Goal: Transaction & Acquisition: Purchase product/service

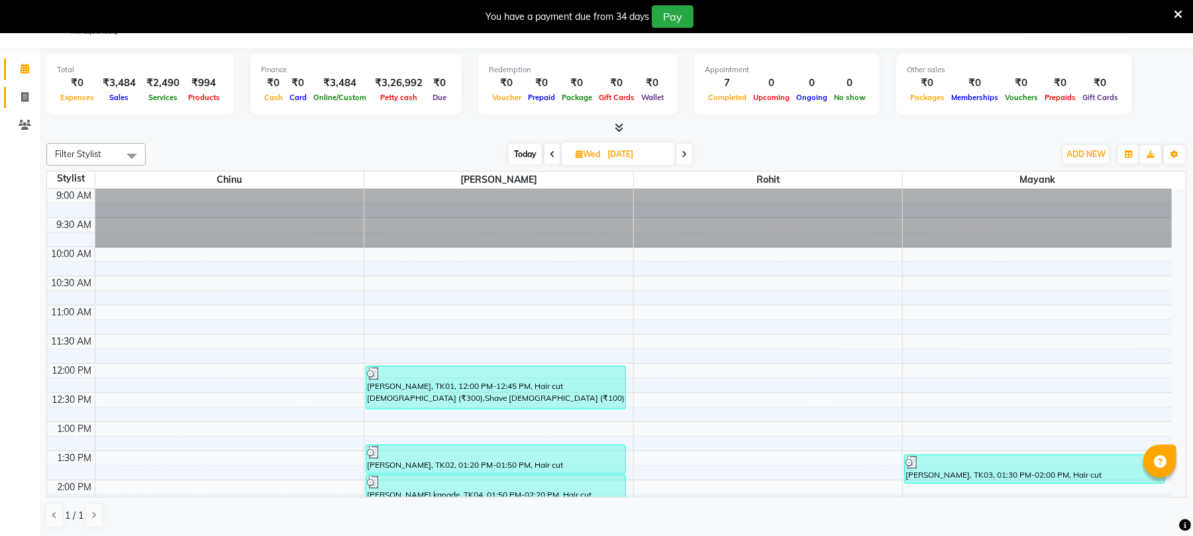
scroll to position [415, 0]
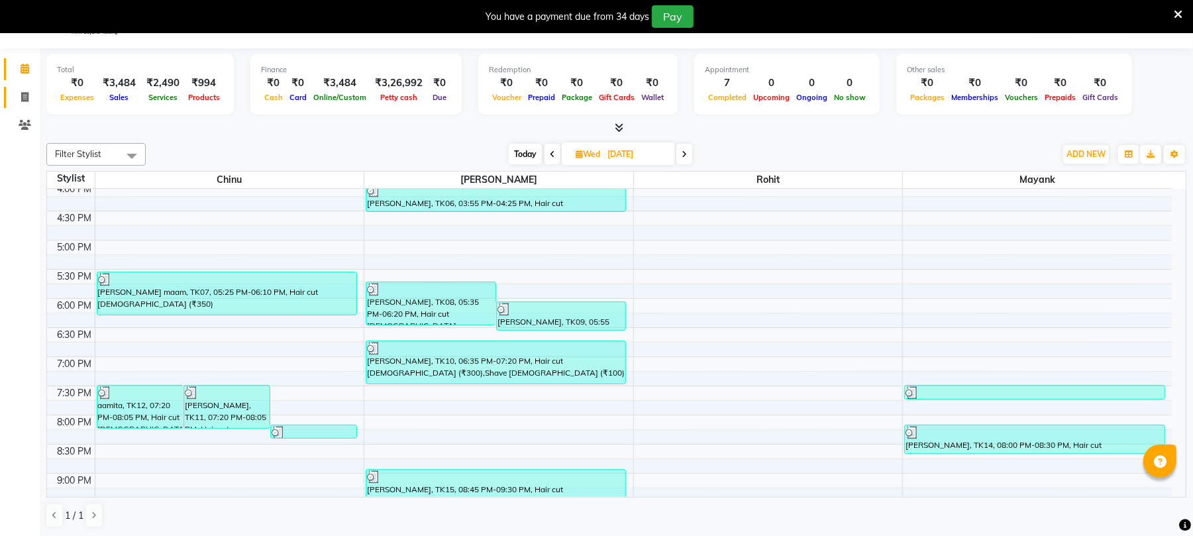
drag, startPoint x: 19, startPoint y: 90, endPoint x: 32, endPoint y: 91, distance: 13.3
click at [19, 90] on span at bounding box center [24, 97] width 23 height 15
select select "service"
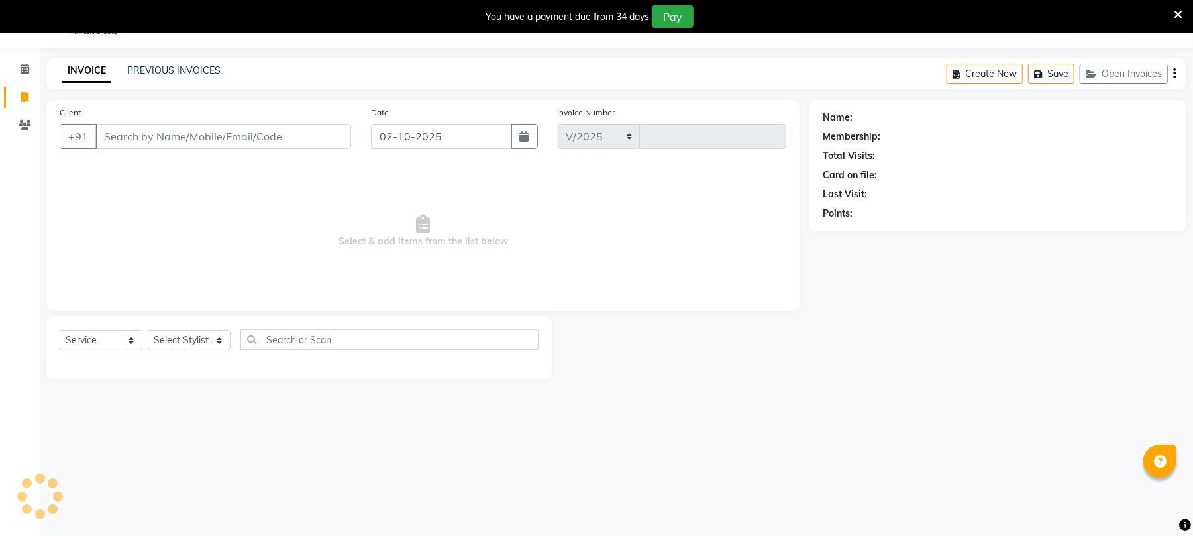
select select "32"
type input "2608"
click at [174, 140] on input "Client" at bounding box center [223, 136] width 256 height 25
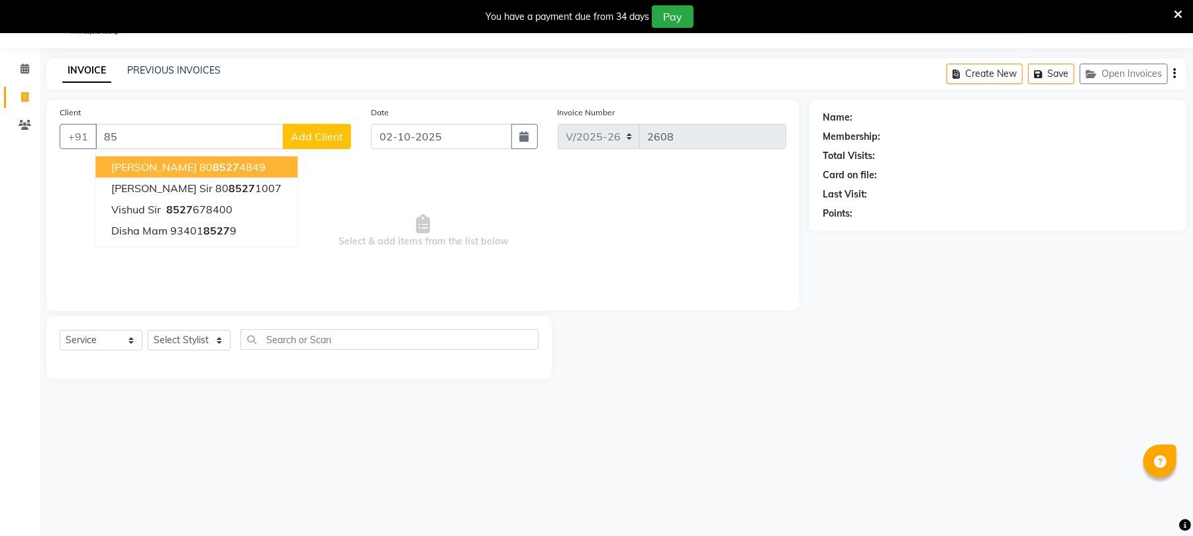
type input "8"
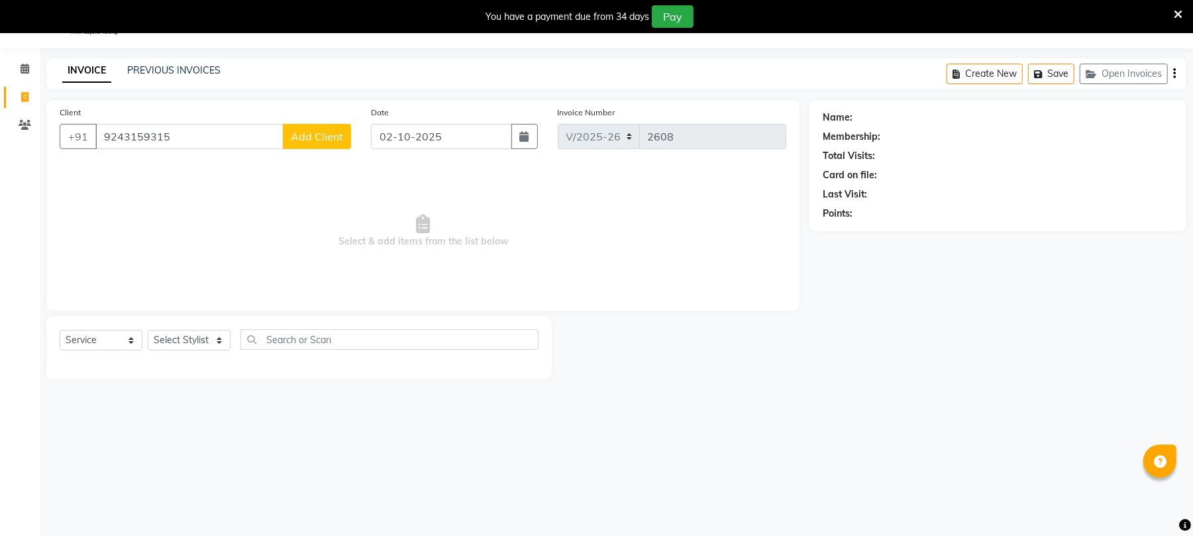
type input "9243159315"
click at [313, 138] on span "Add Client" at bounding box center [317, 136] width 52 height 13
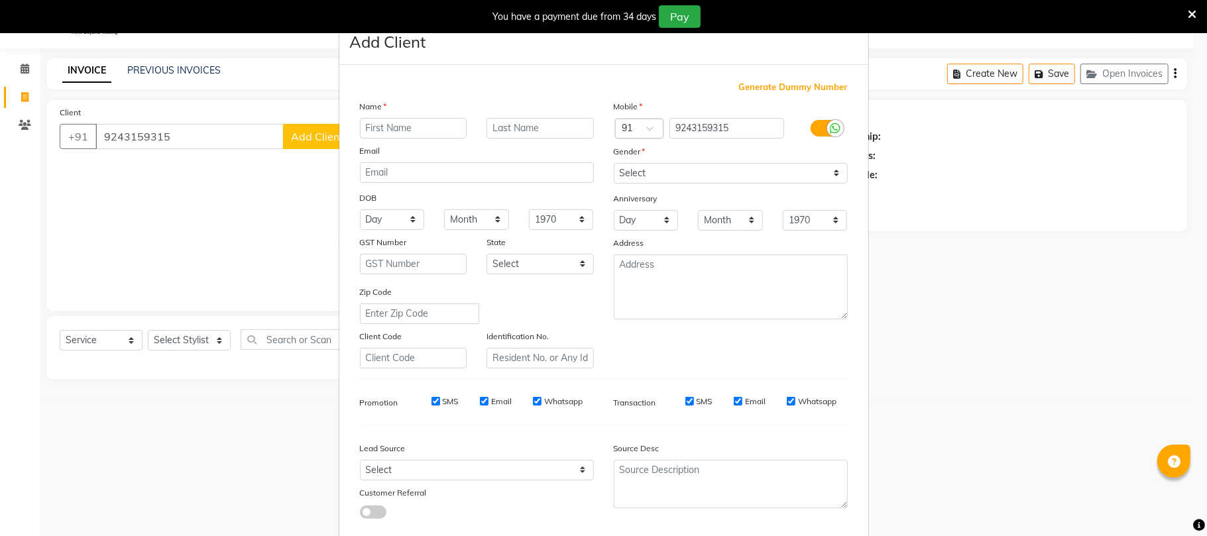
click at [388, 133] on input "text" at bounding box center [413, 128] width 107 height 21
type input "ankit"
click at [518, 135] on input "text" at bounding box center [539, 128] width 107 height 21
type input "sir"
click at [651, 165] on select "Select [DEMOGRAPHIC_DATA] [DEMOGRAPHIC_DATA] Other Prefer Not To Say" at bounding box center [731, 173] width 234 height 21
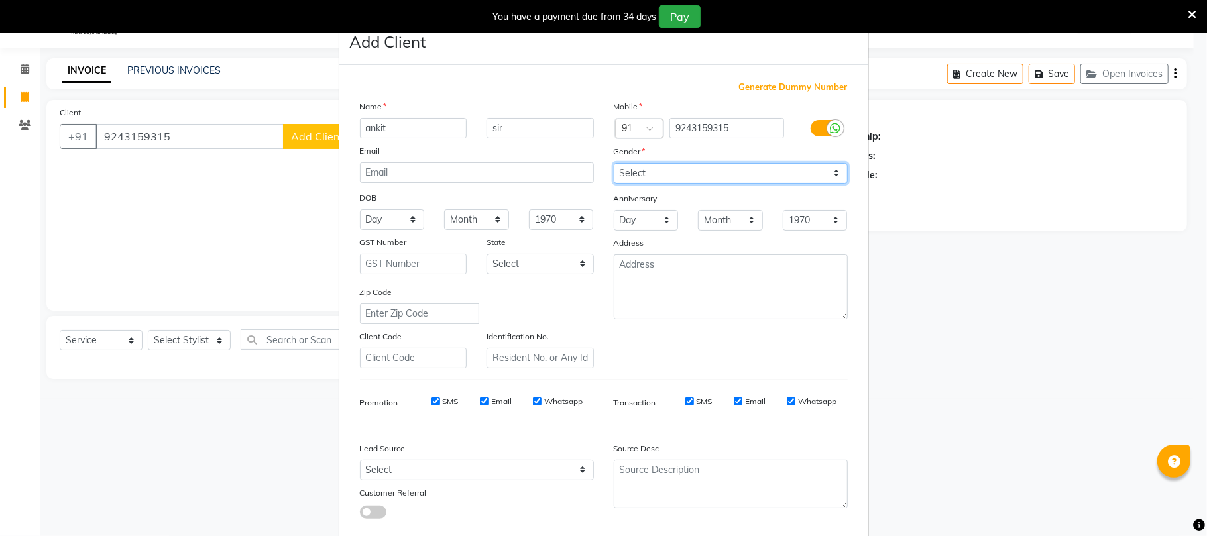
select select "[DEMOGRAPHIC_DATA]"
click at [614, 163] on select "Select [DEMOGRAPHIC_DATA] [DEMOGRAPHIC_DATA] Other Prefer Not To Say" at bounding box center [731, 173] width 234 height 21
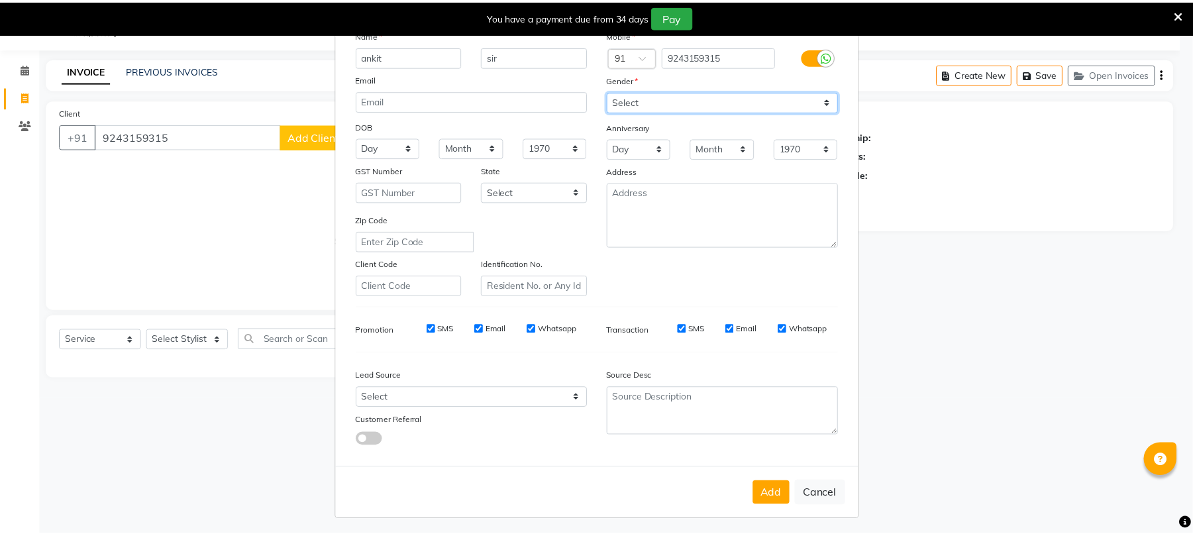
scroll to position [72, 0]
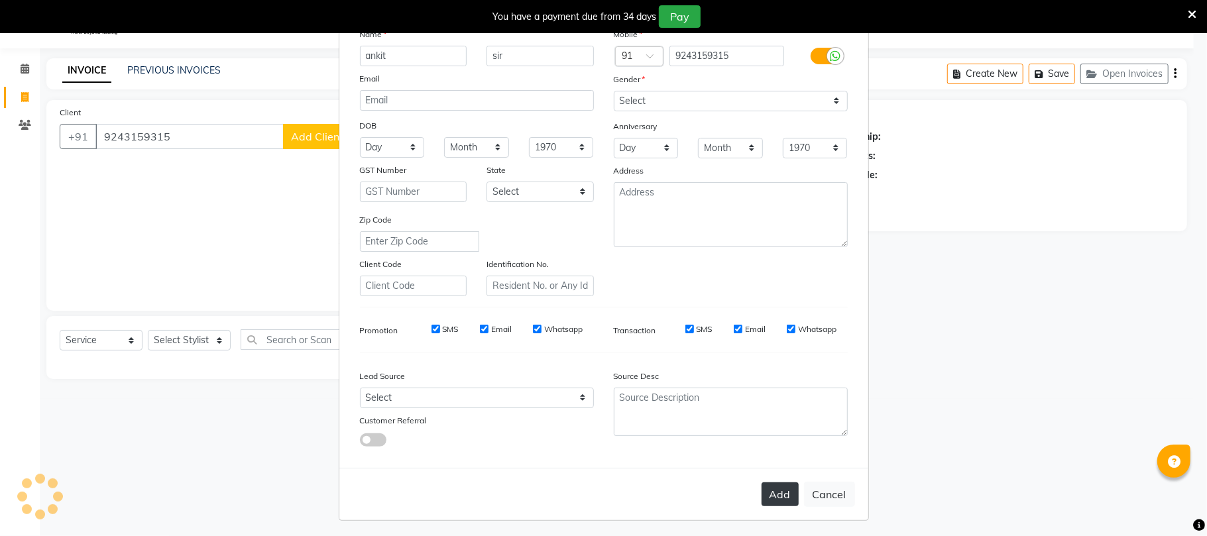
click at [769, 491] on button "Add" at bounding box center [779, 494] width 37 height 24
select select
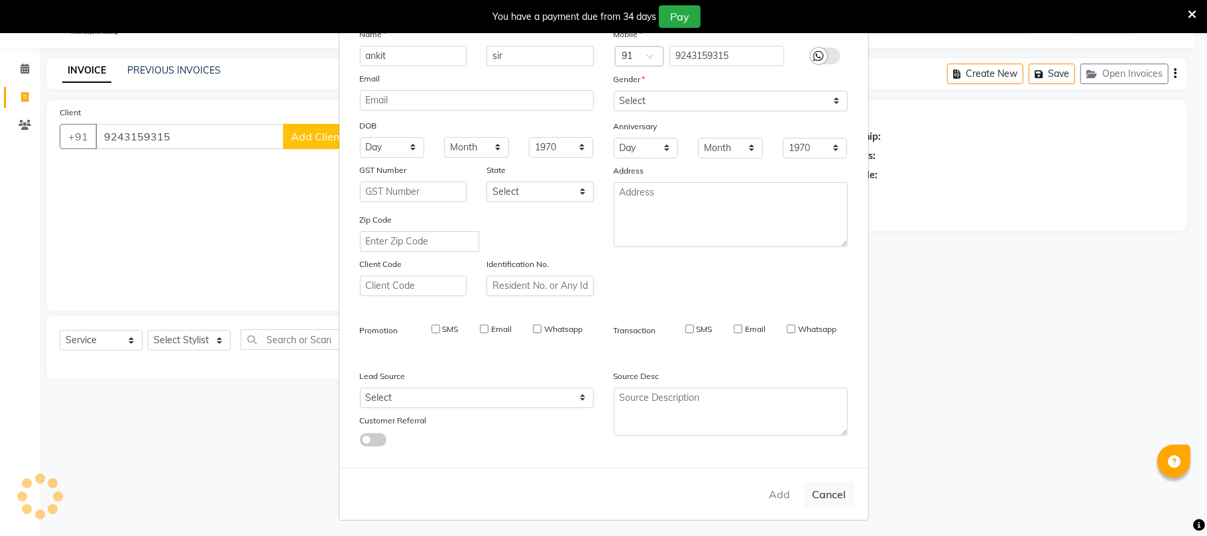
select select
checkbox input "false"
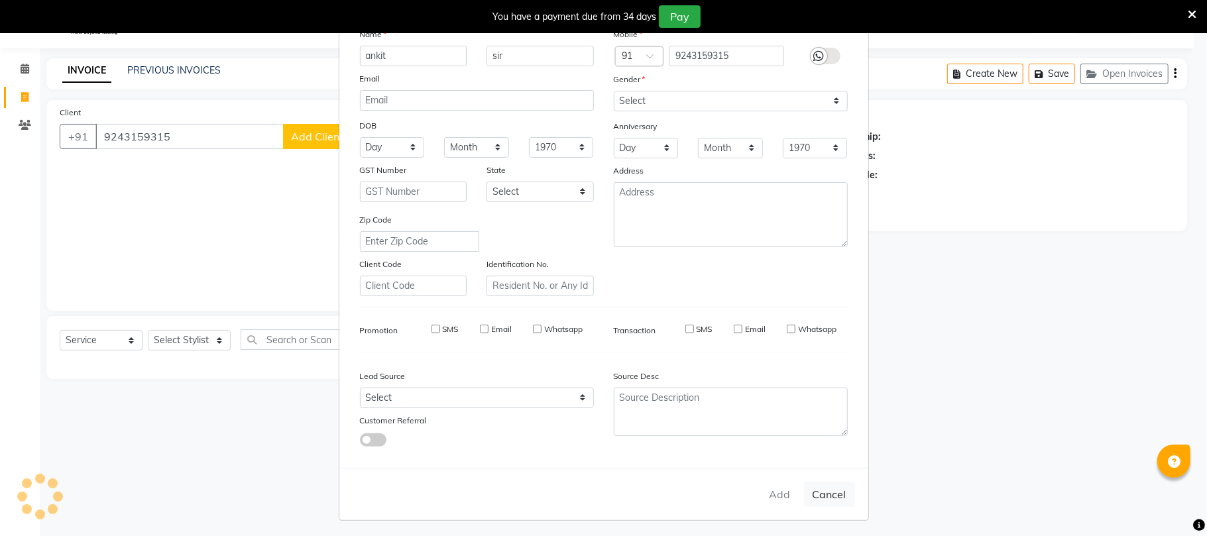
checkbox input "false"
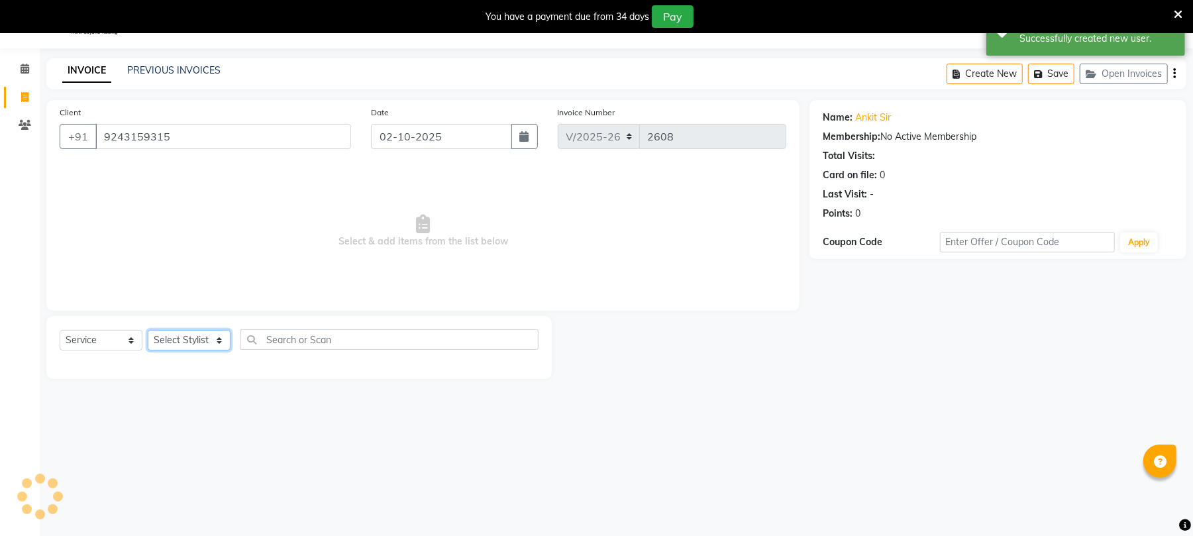
click at [179, 340] on select "Select Stylist Chinu [PERSON_NAME] Reception Rohit" at bounding box center [189, 340] width 83 height 21
select select "39020"
click at [148, 330] on select "Select Stylist Chinu [PERSON_NAME] Reception Rohit" at bounding box center [189, 340] width 83 height 21
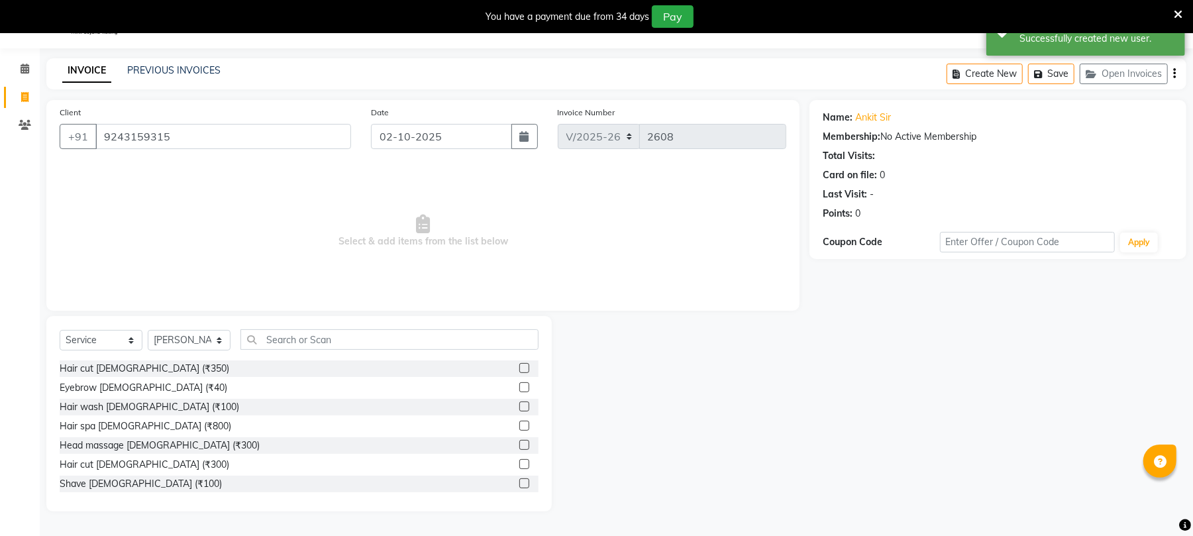
click at [520, 459] on label at bounding box center [525, 464] width 10 height 10
click at [520, 461] on input "checkbox" at bounding box center [524, 465] width 9 height 9
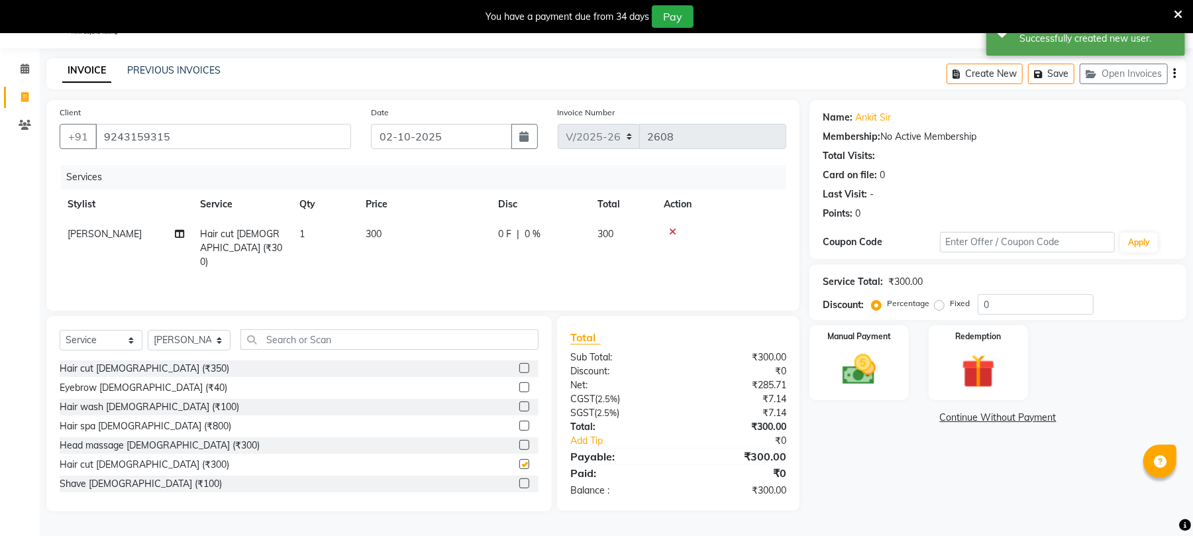
checkbox input "false"
click at [395, 242] on td "300" at bounding box center [424, 248] width 133 height 58
select select "39020"
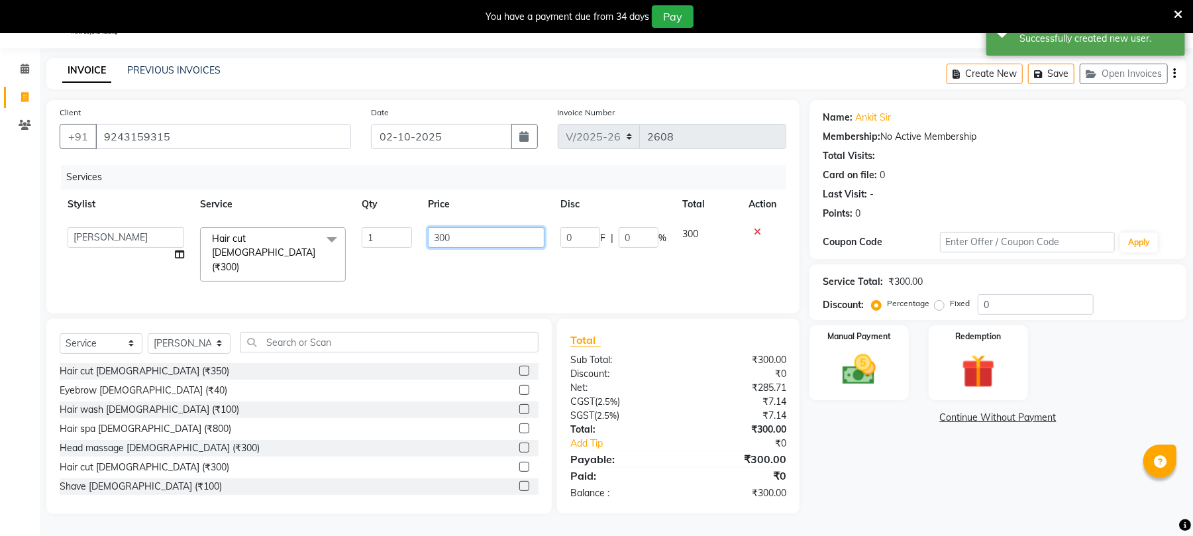
click at [486, 242] on input "300" at bounding box center [486, 237] width 117 height 21
type input "3"
type input "400"
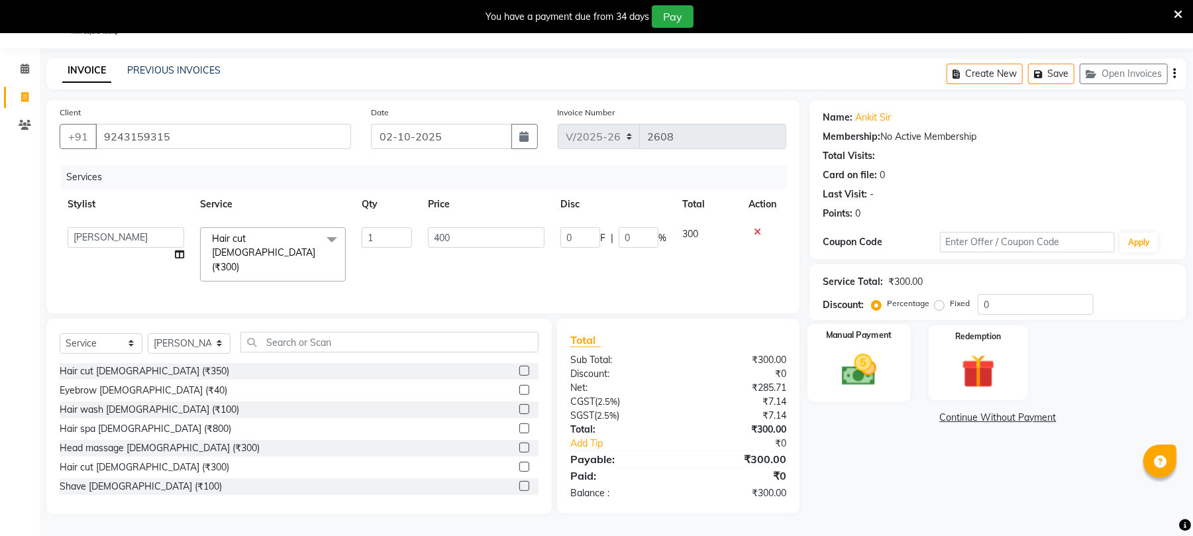
click at [867, 390] on img at bounding box center [859, 370] width 57 height 40
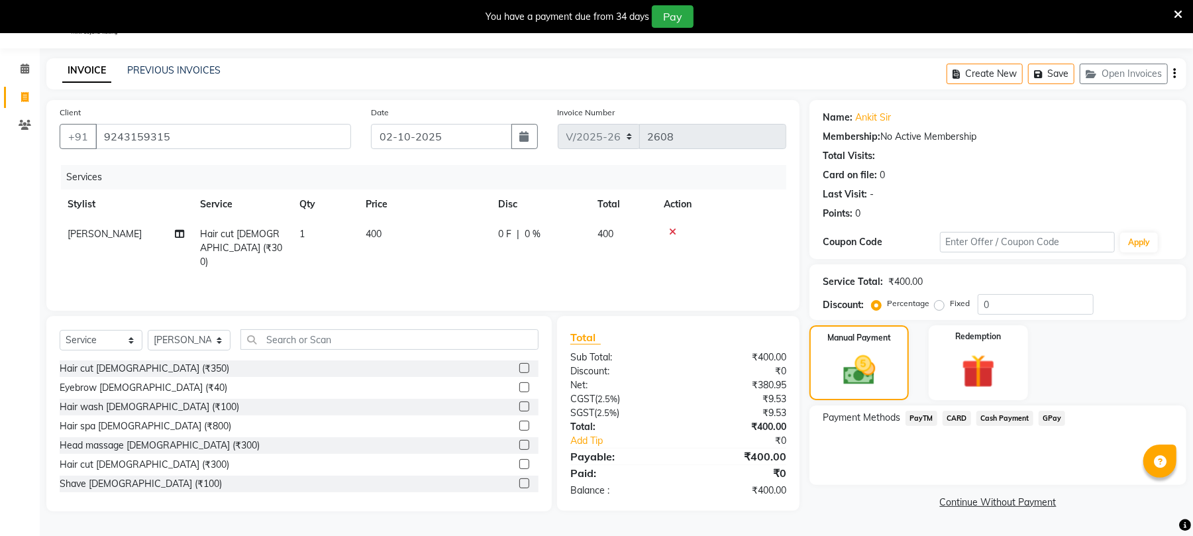
click at [921, 415] on span "PayTM" at bounding box center [922, 418] width 32 height 15
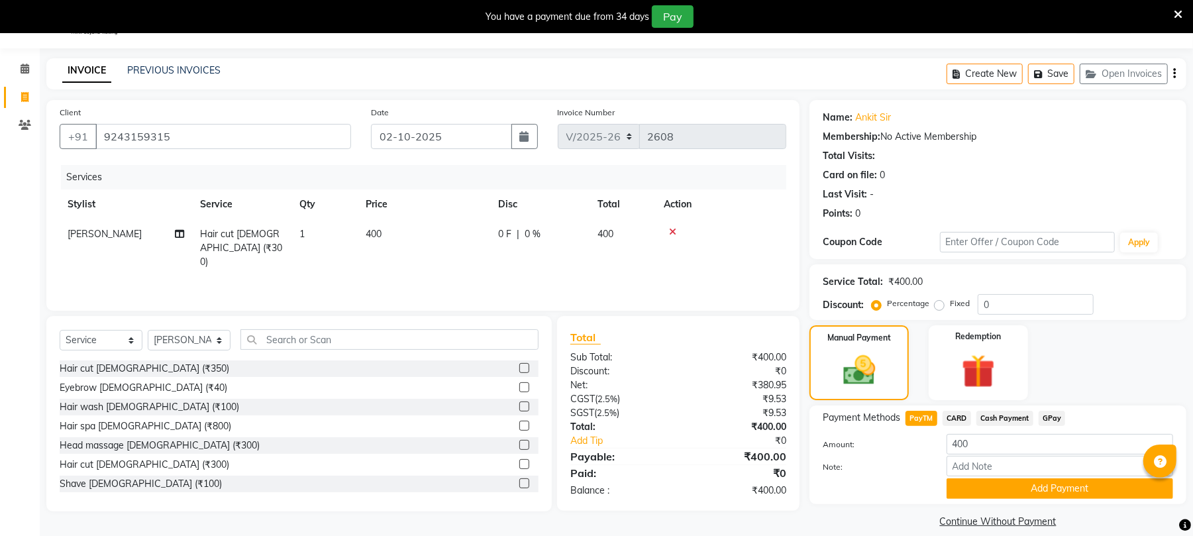
scroll to position [49, 0]
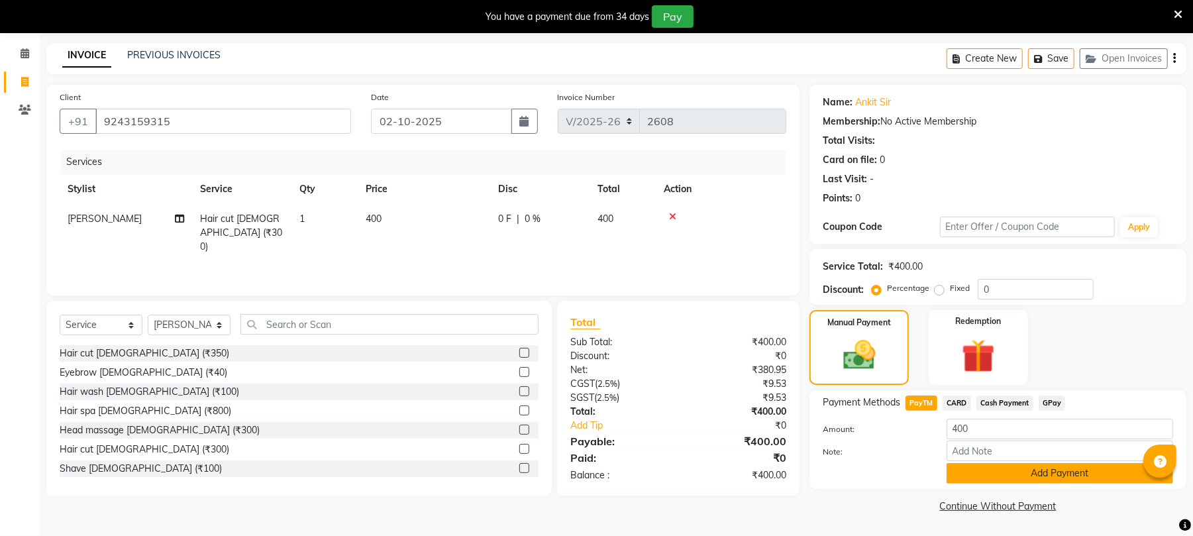
click at [1046, 475] on button "Add Payment" at bounding box center [1060, 473] width 227 height 21
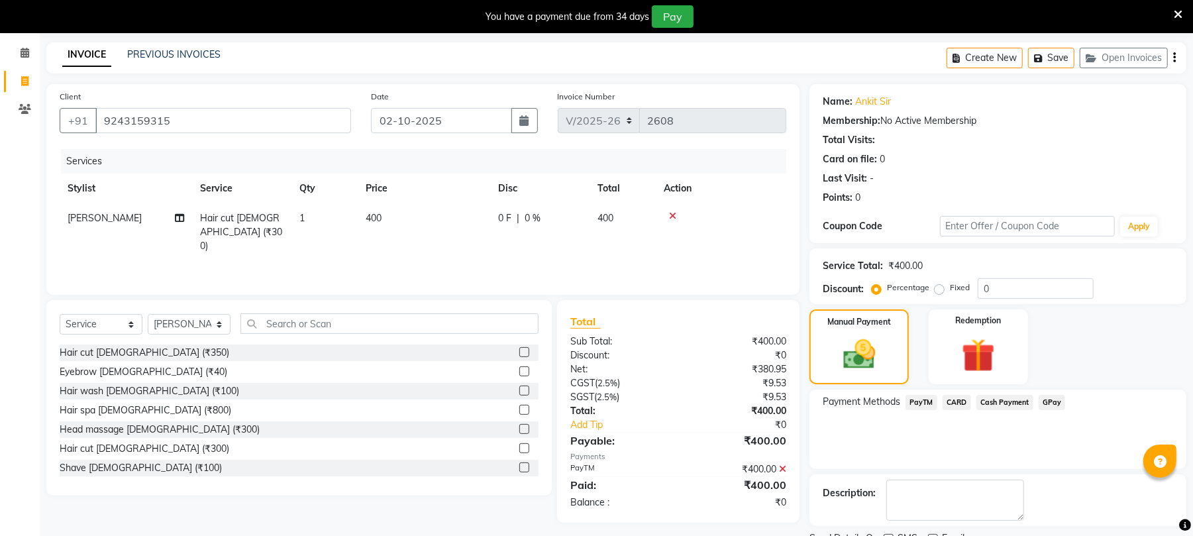
scroll to position [105, 0]
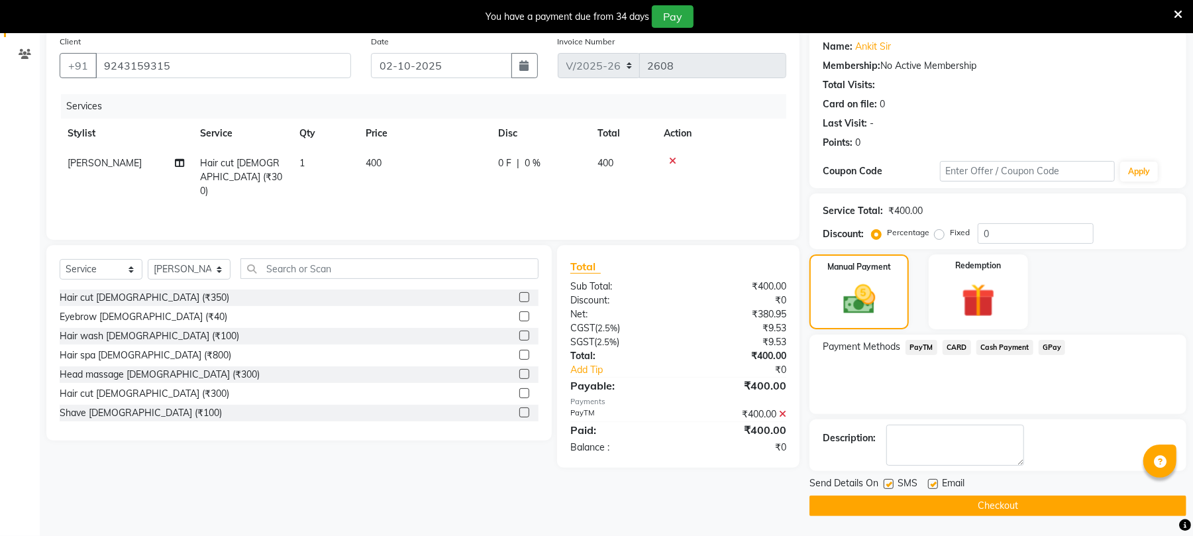
click at [997, 507] on button "Checkout" at bounding box center [998, 506] width 377 height 21
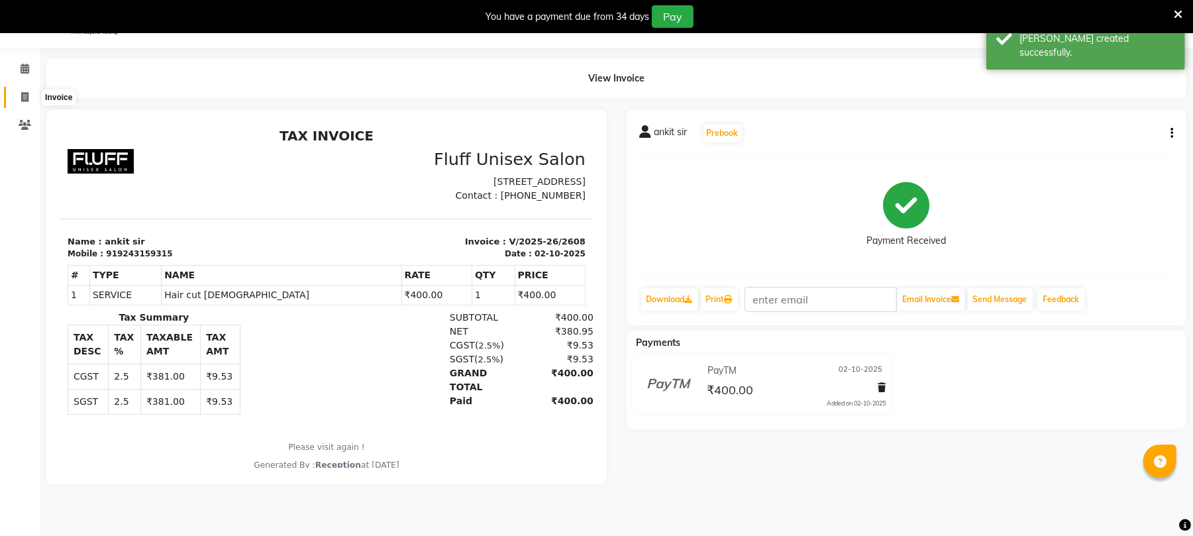
click at [25, 90] on span at bounding box center [24, 97] width 23 height 15
select select "service"
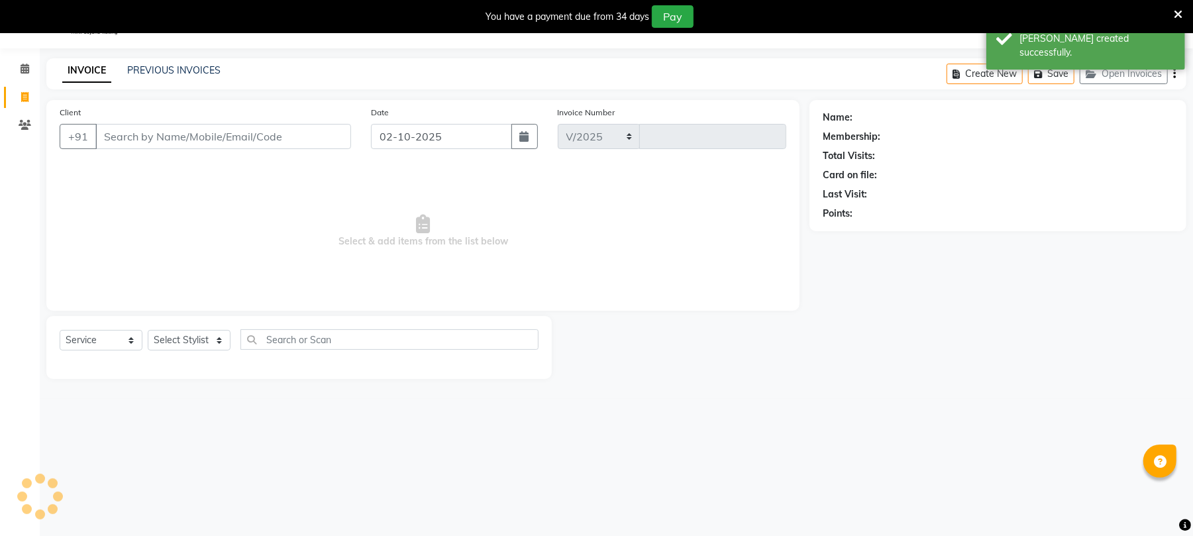
select select "32"
type input "2609"
click at [247, 138] on input "Client" at bounding box center [223, 136] width 256 height 25
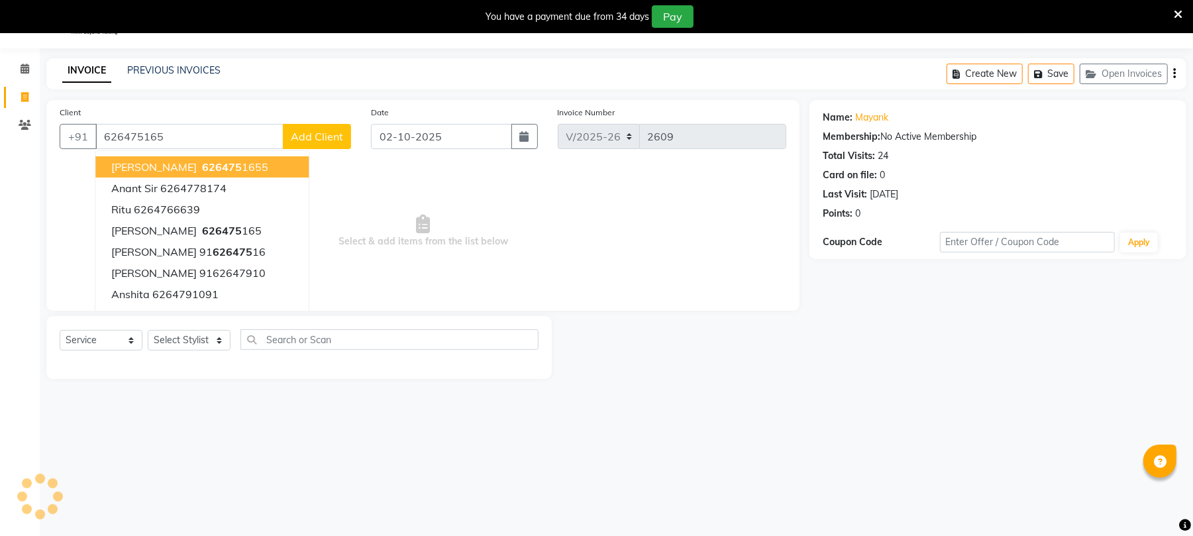
click at [226, 168] on button "[PERSON_NAME] 626475 1655" at bounding box center [201, 166] width 213 height 21
type input "6264751655"
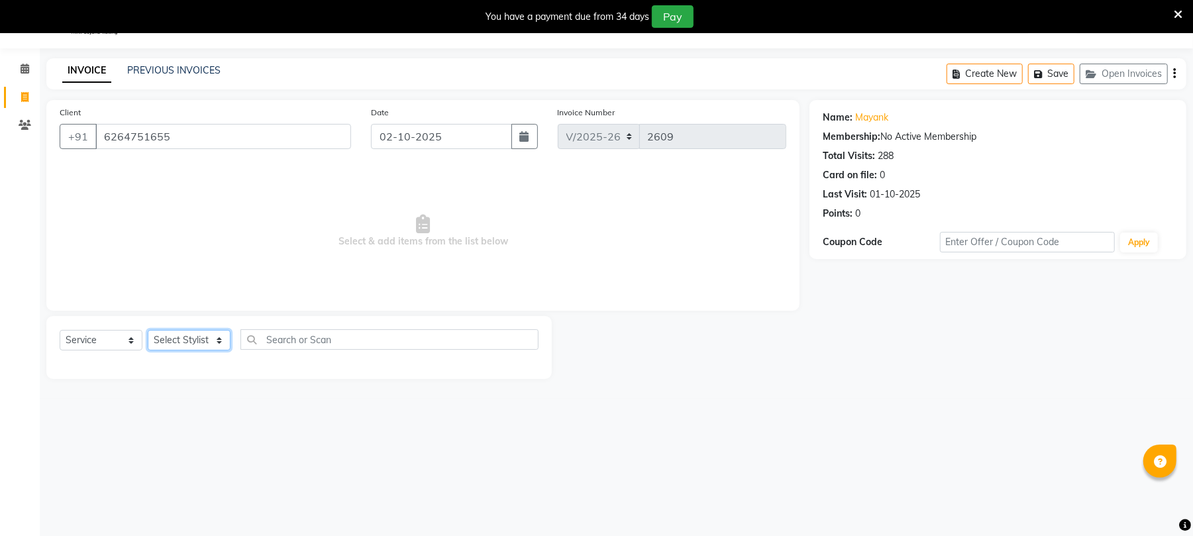
click at [197, 335] on select "Select Stylist Chinu [PERSON_NAME] Reception Rohit" at bounding box center [189, 340] width 83 height 21
select select "43283"
click at [148, 330] on select "Select Stylist Chinu [PERSON_NAME] Reception Rohit" at bounding box center [189, 340] width 83 height 21
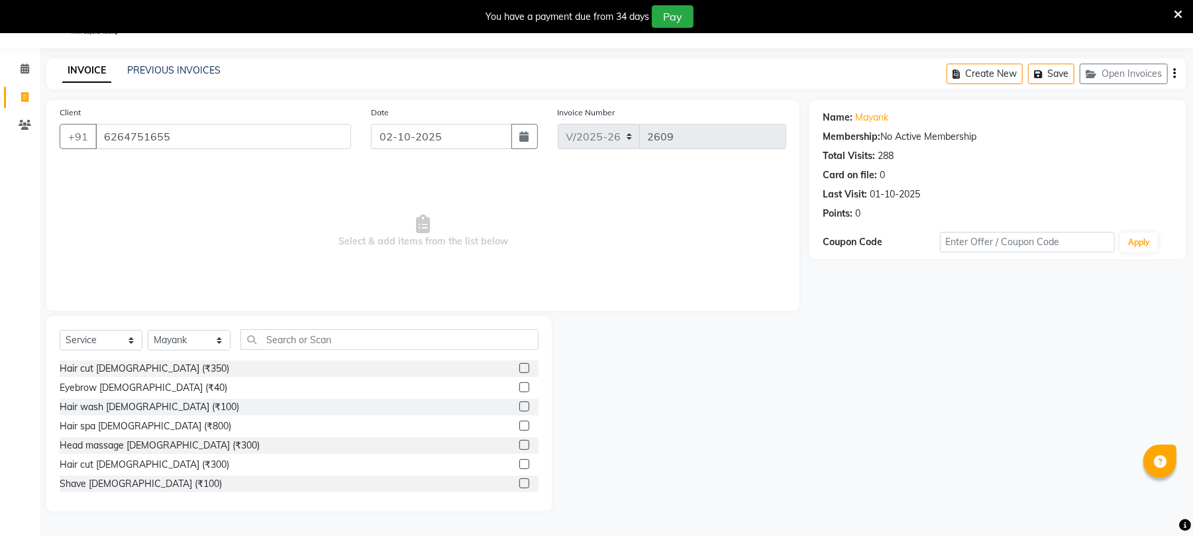
click at [520, 481] on label at bounding box center [525, 483] width 10 height 10
click at [520, 481] on input "checkbox" at bounding box center [524, 484] width 9 height 9
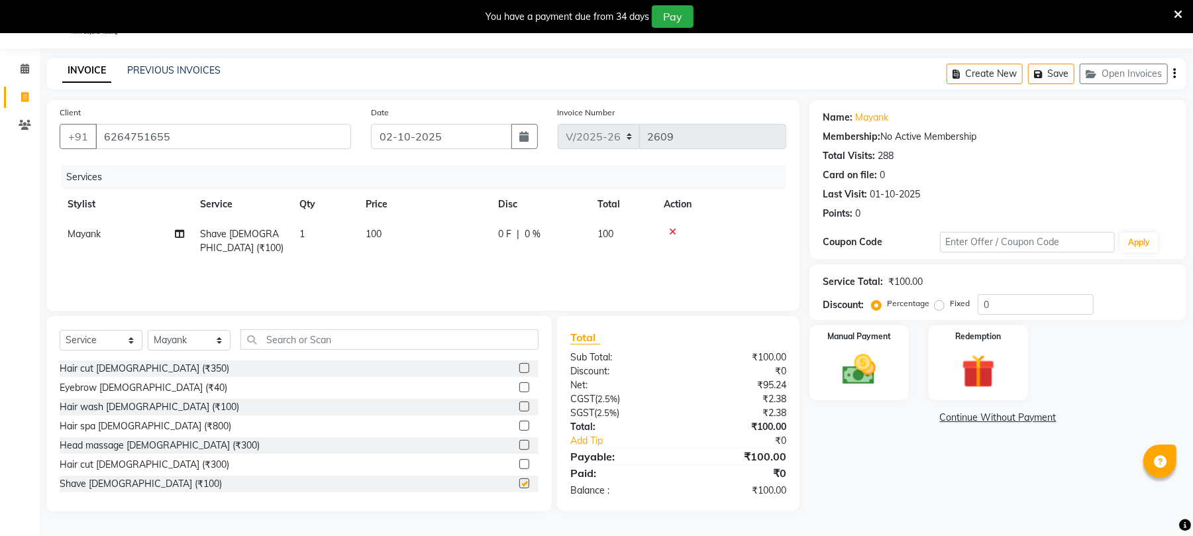
checkbox input "false"
click at [841, 384] on img at bounding box center [859, 370] width 57 height 40
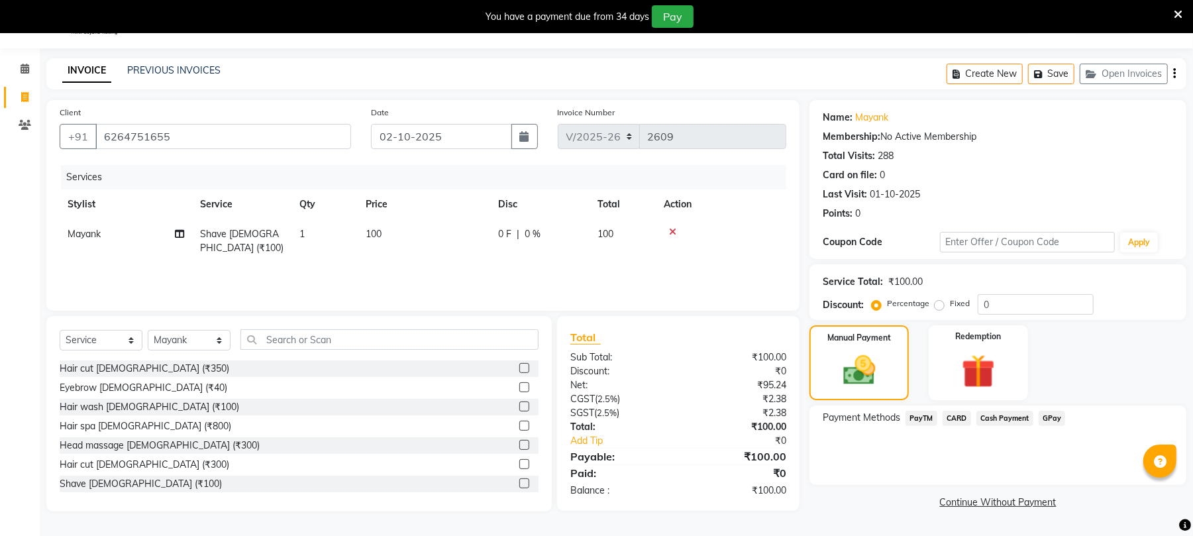
click at [926, 423] on span "PayTM" at bounding box center [922, 418] width 32 height 15
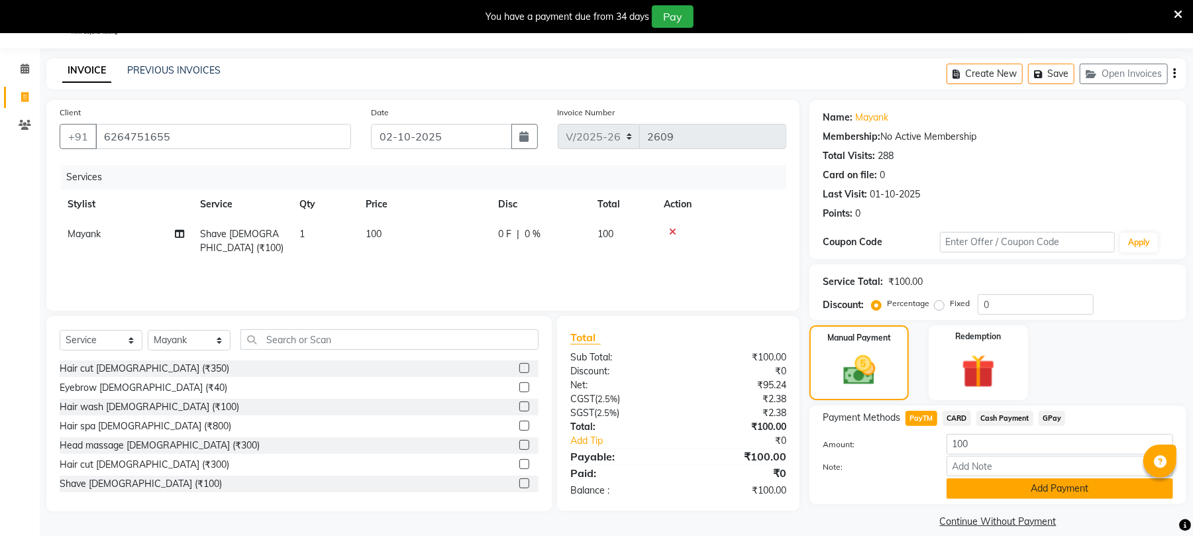
click at [1034, 493] on button "Add Payment" at bounding box center [1060, 488] width 227 height 21
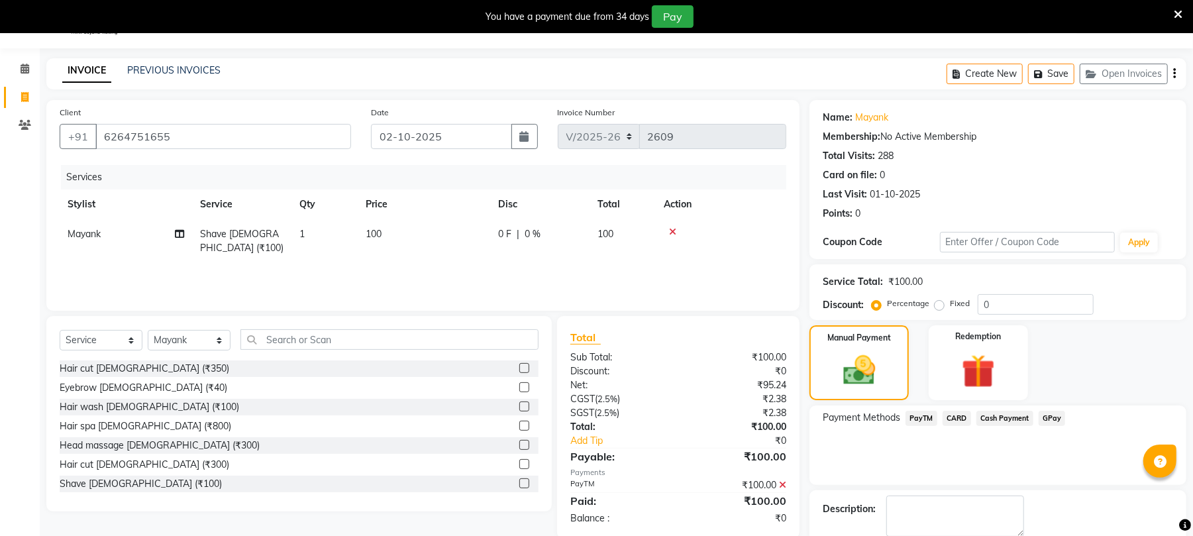
scroll to position [105, 0]
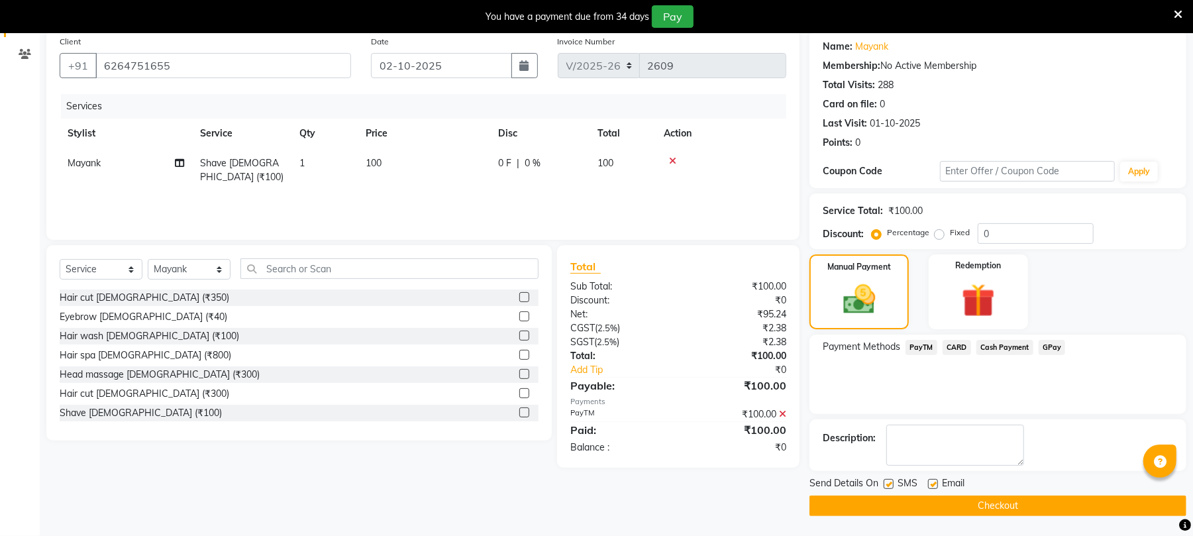
click at [1007, 510] on button "Checkout" at bounding box center [998, 506] width 377 height 21
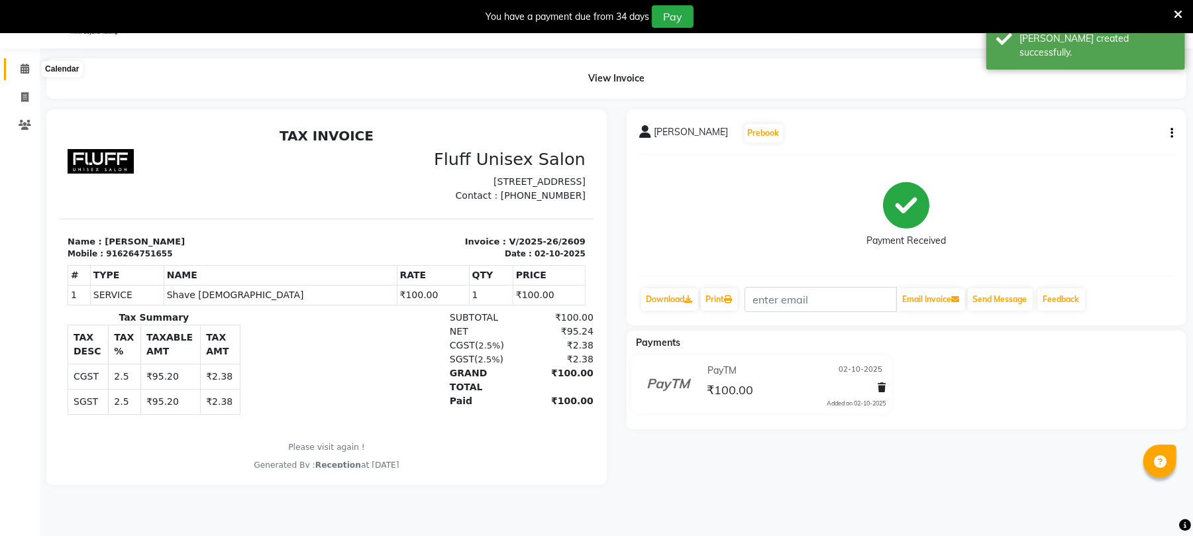
click at [25, 64] on icon at bounding box center [25, 69] width 9 height 10
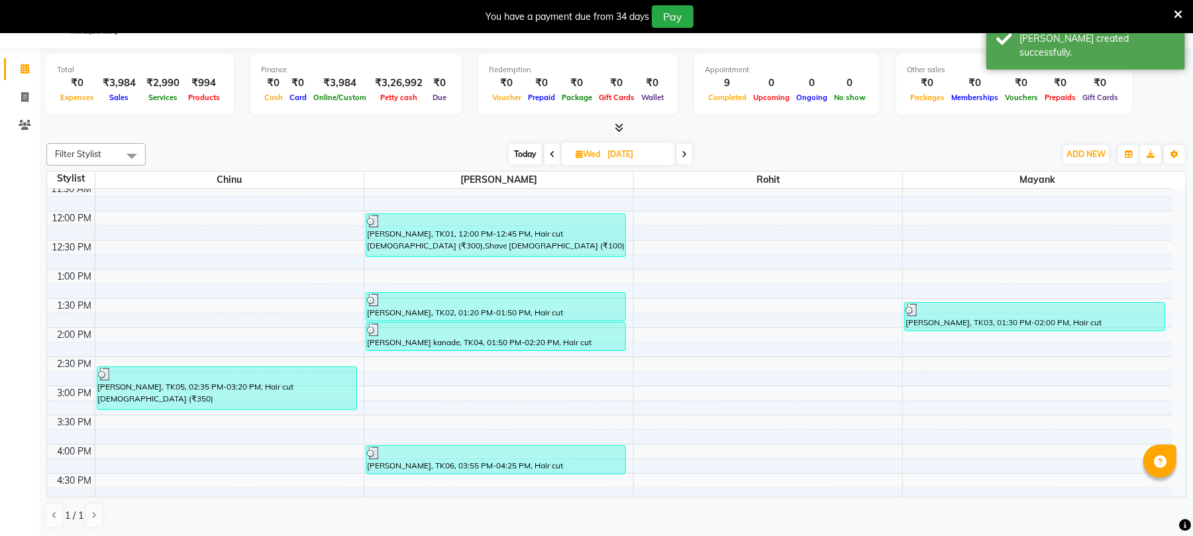
scroll to position [151, 0]
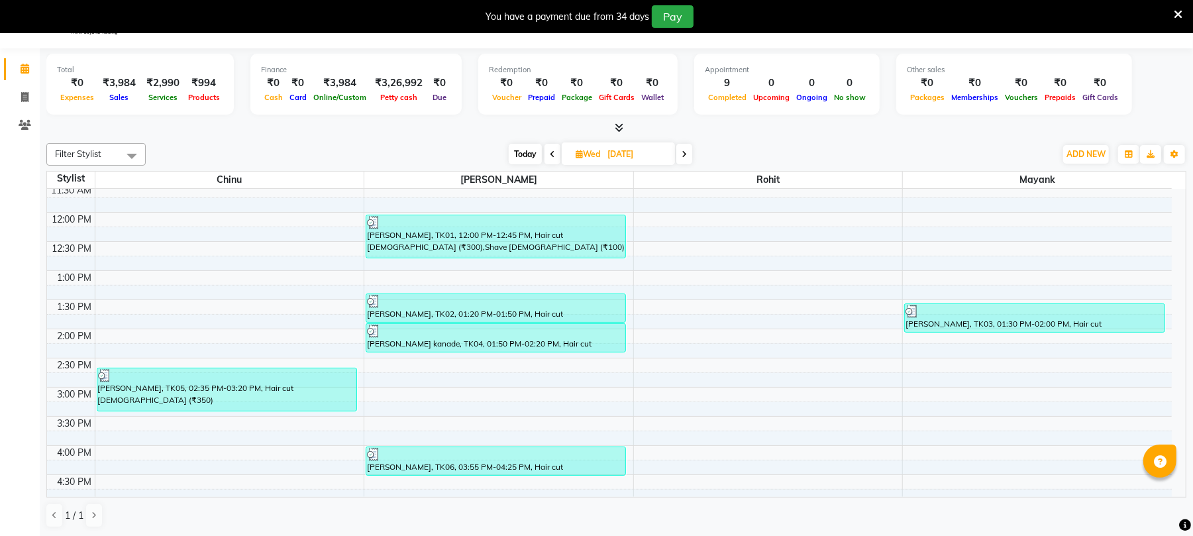
click at [686, 151] on icon at bounding box center [684, 154] width 5 height 8
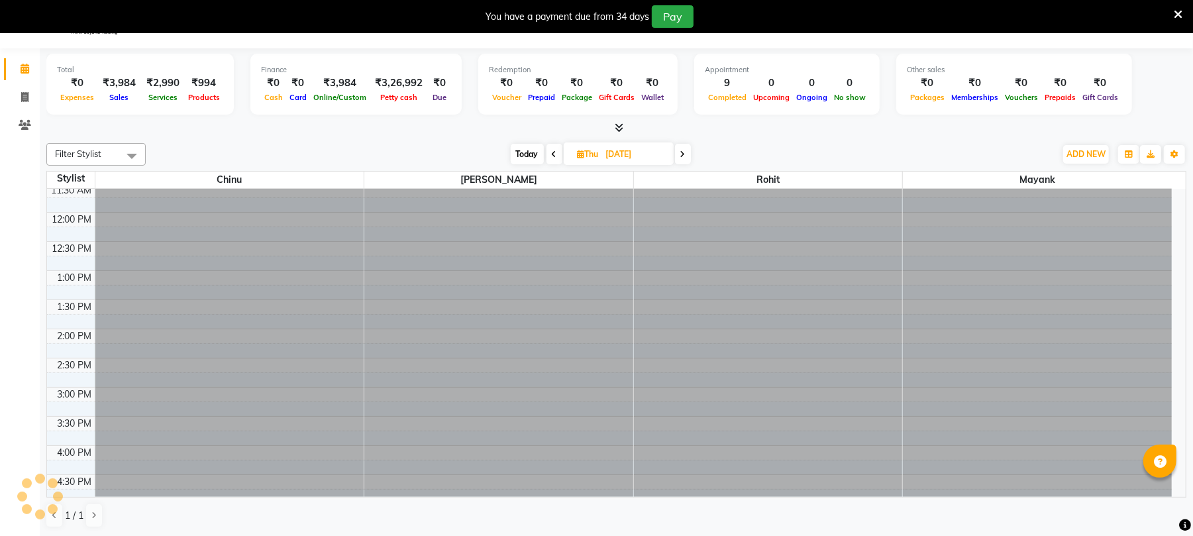
scroll to position [533, 0]
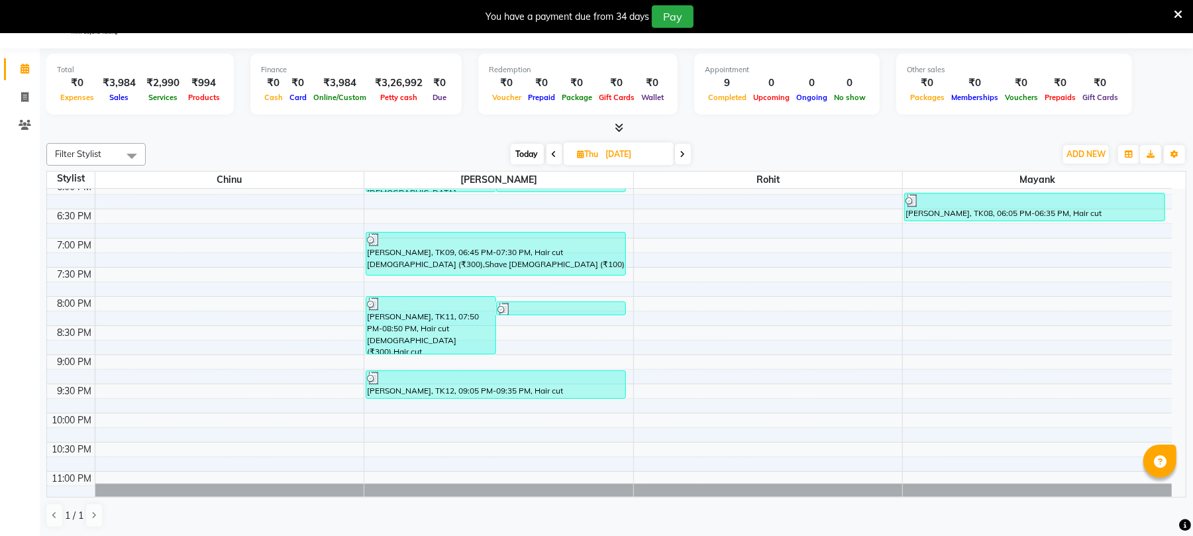
click at [686, 151] on span at bounding box center [683, 154] width 16 height 21
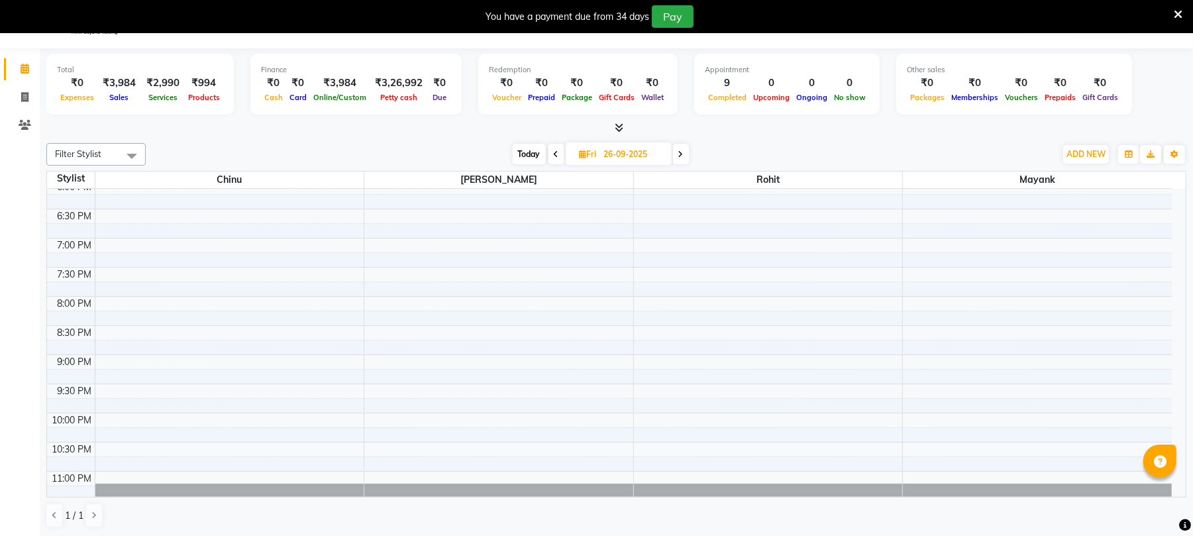
click at [690, 154] on div "[DATE] [DATE]" at bounding box center [601, 154] width 179 height 20
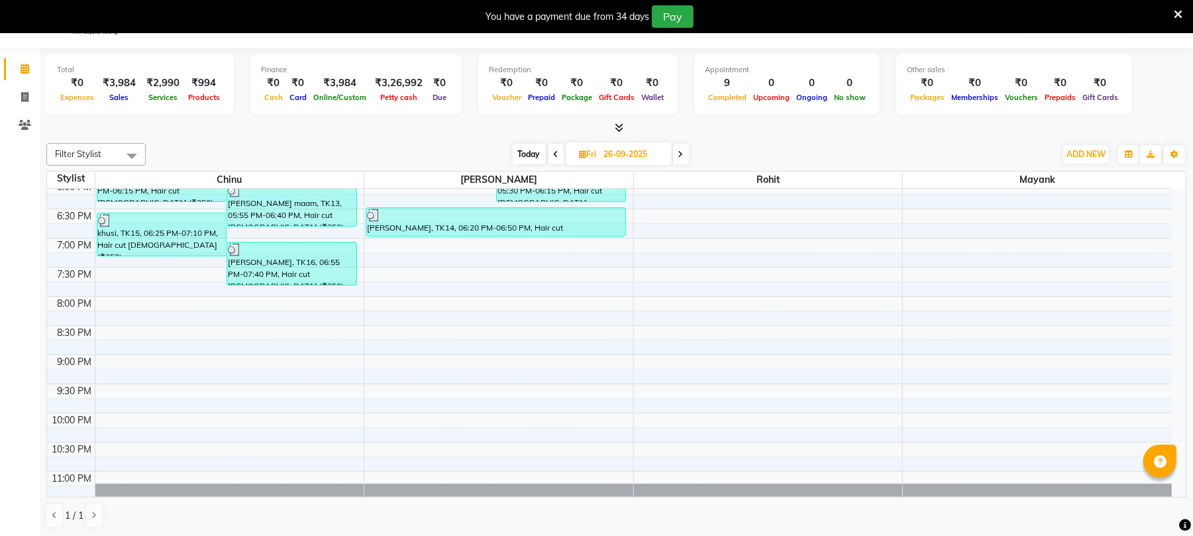
click at [690, 155] on div "[DATE] [DATE]" at bounding box center [600, 154] width 897 height 20
click at [685, 154] on span at bounding box center [681, 154] width 16 height 21
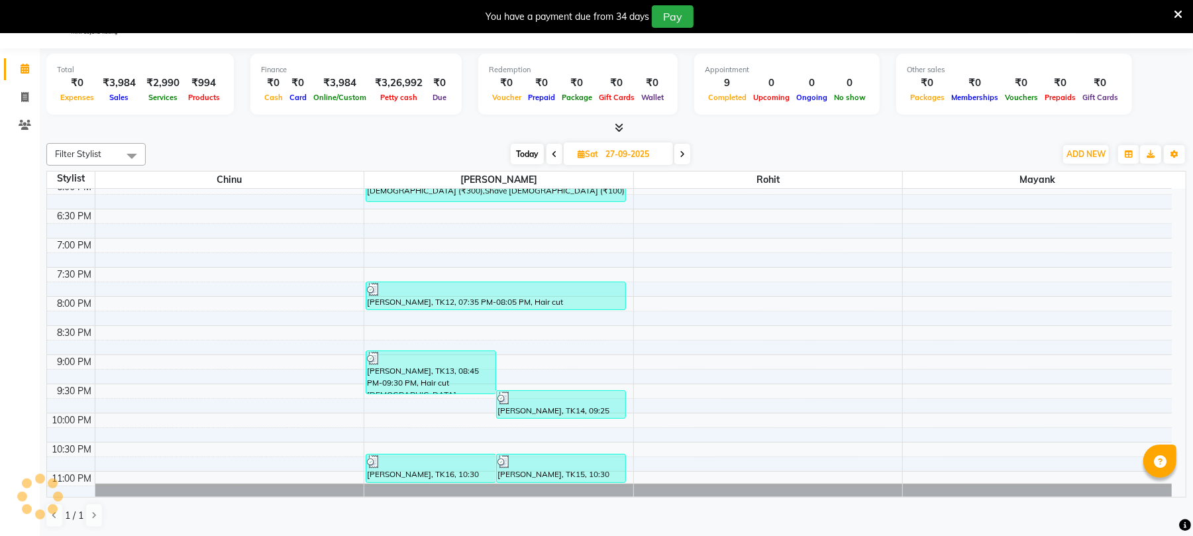
click at [687, 157] on span at bounding box center [683, 154] width 16 height 21
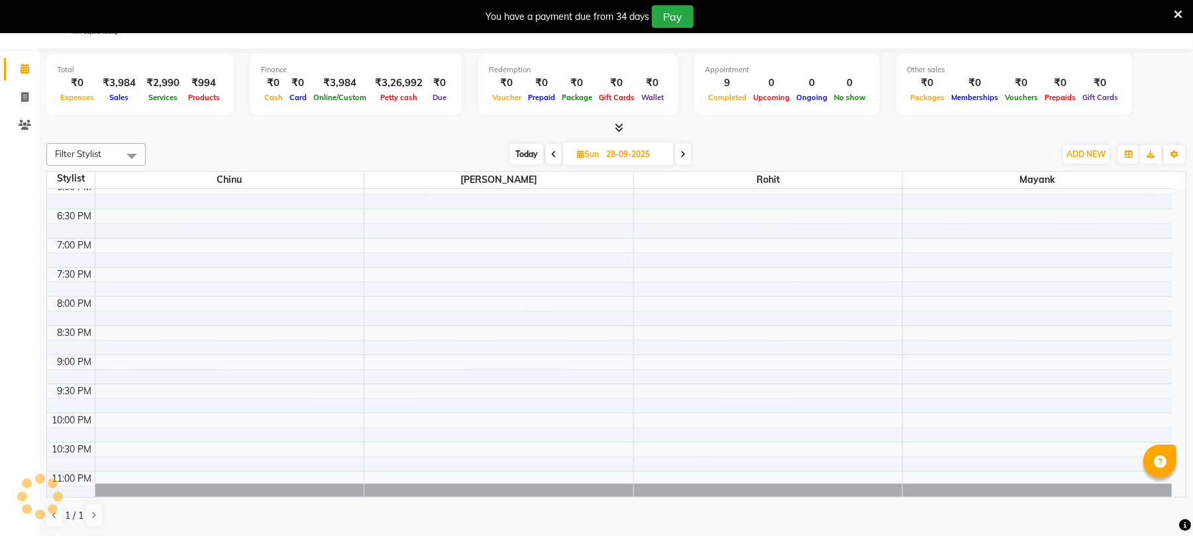
click at [689, 158] on span at bounding box center [683, 154] width 16 height 21
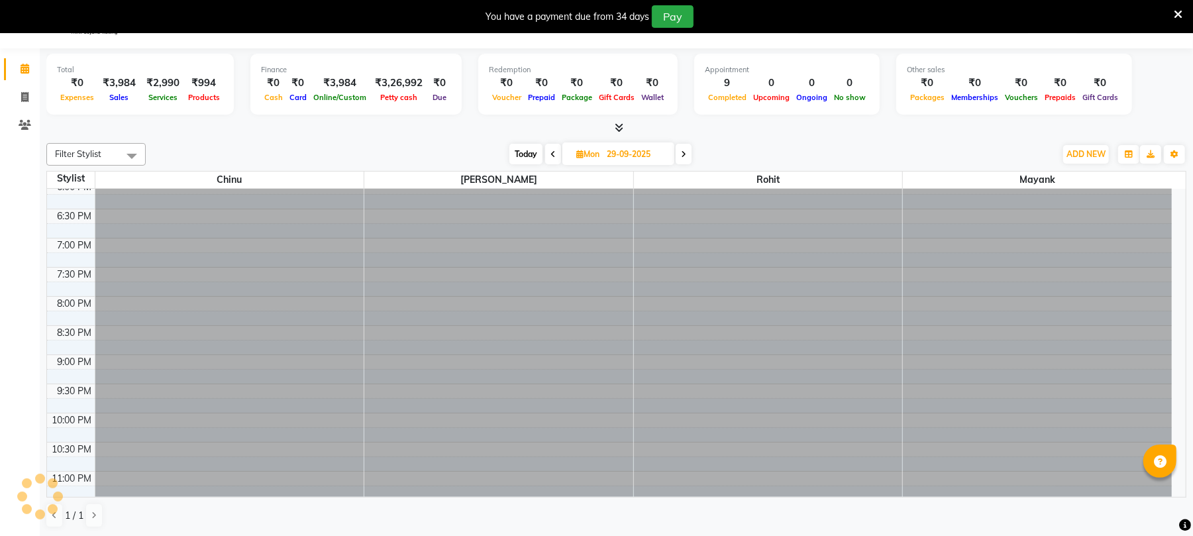
scroll to position [0, 0]
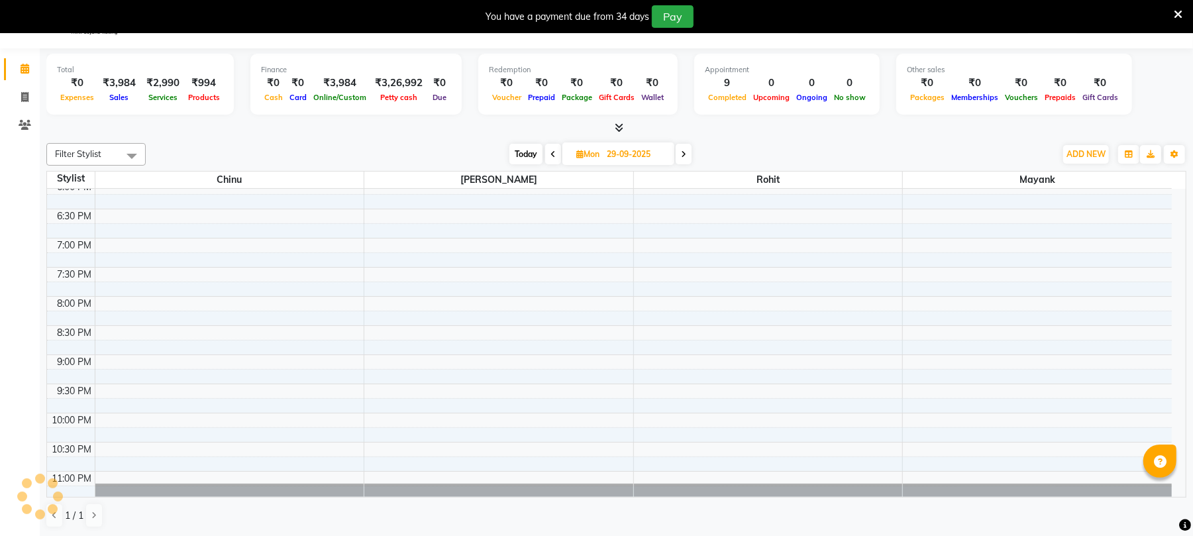
click at [689, 158] on span at bounding box center [684, 154] width 16 height 21
click at [689, 158] on span at bounding box center [683, 154] width 16 height 21
click at [687, 158] on span at bounding box center [685, 154] width 16 height 21
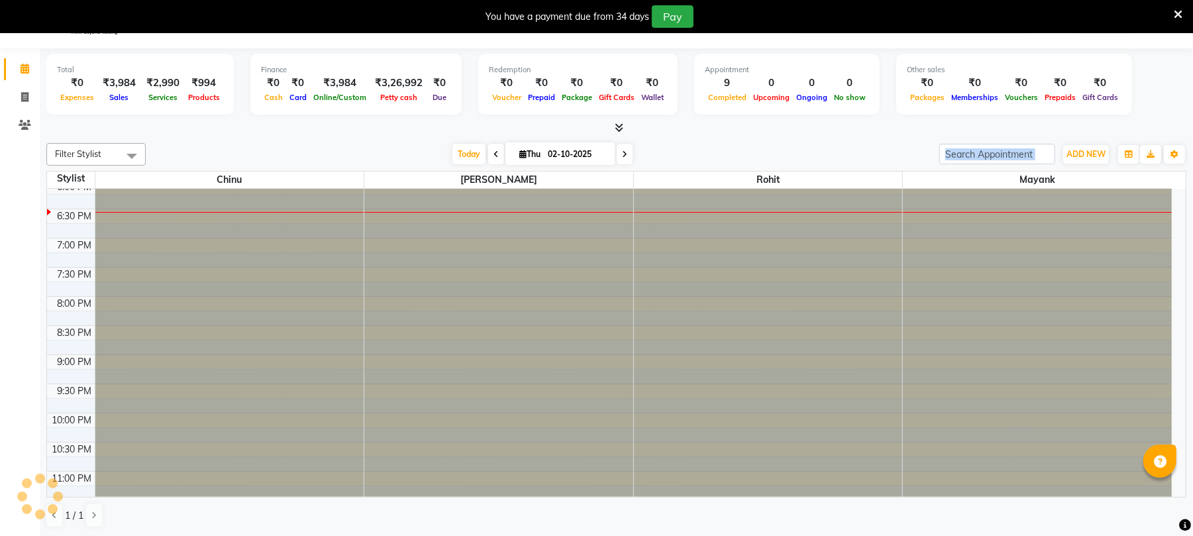
scroll to position [0, 0]
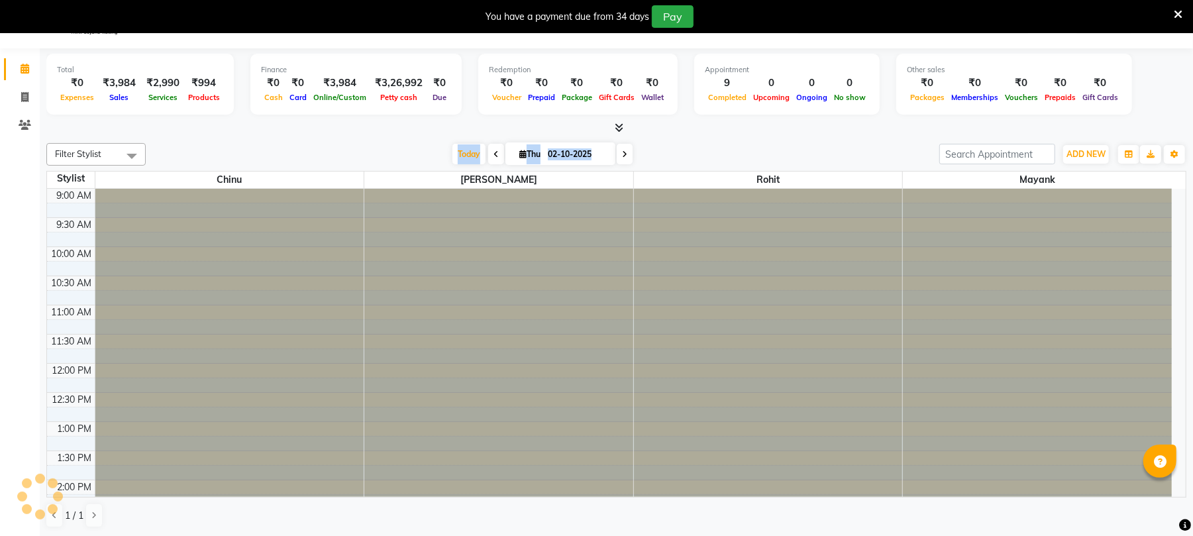
click at [692, 158] on div "Today Thu 02-10-2025" at bounding box center [542, 154] width 781 height 20
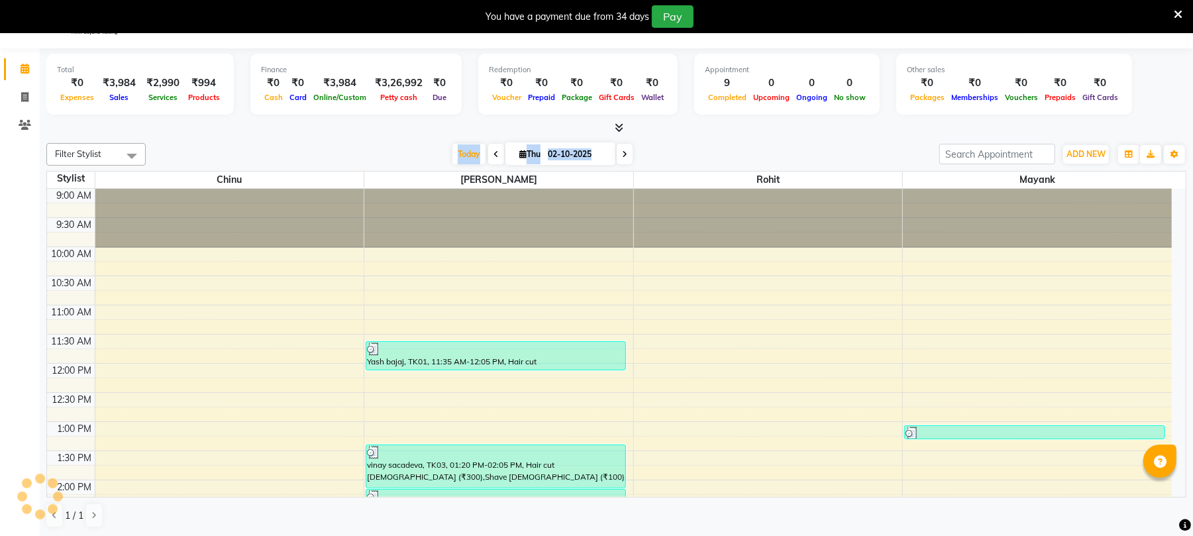
scroll to position [533, 0]
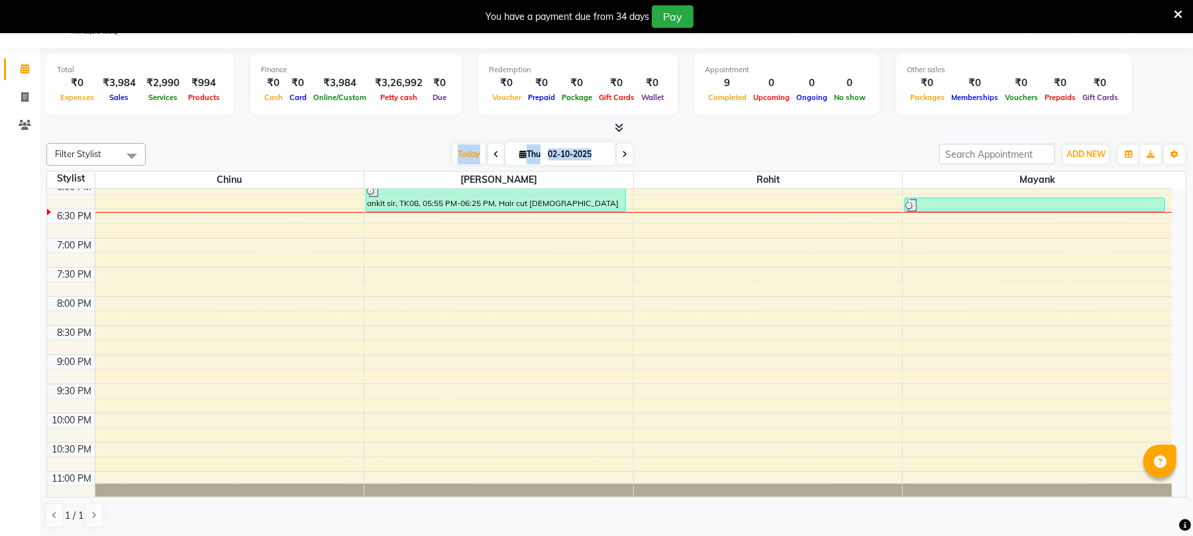
click at [628, 148] on div "Today Thu 02-10-2025" at bounding box center [542, 154] width 183 height 20
click at [617, 149] on span at bounding box center [625, 154] width 16 height 21
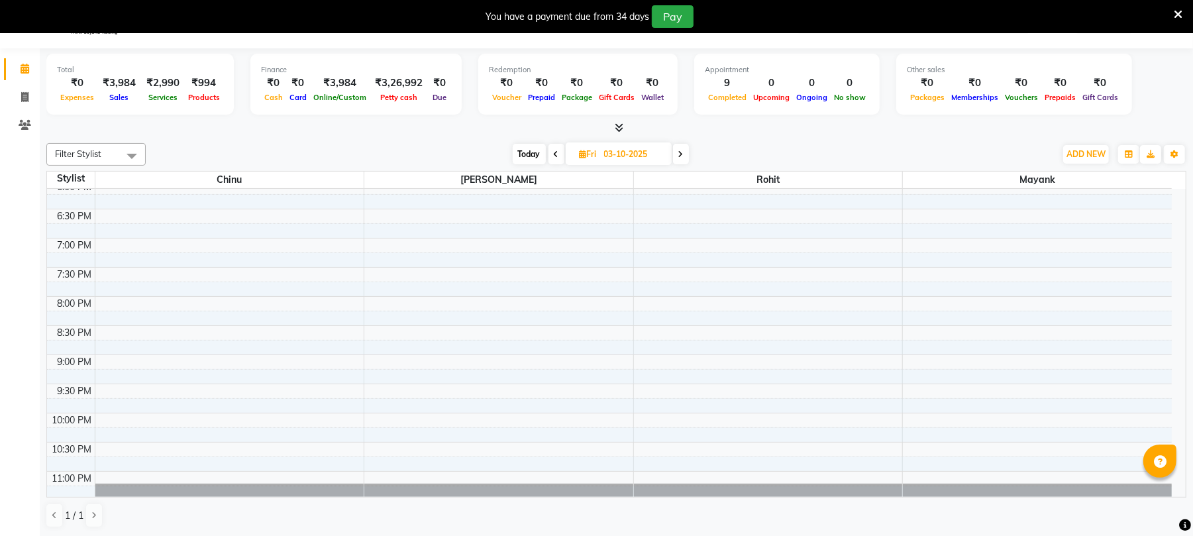
click at [551, 150] on span at bounding box center [557, 154] width 16 height 21
type input "02-10-2025"
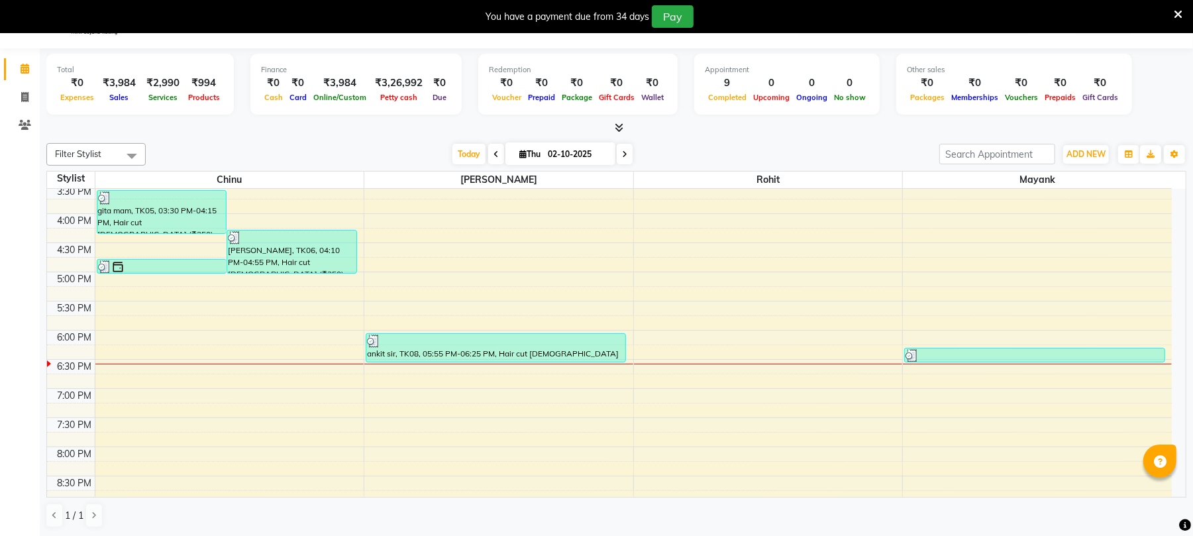
scroll to position [364, 0]
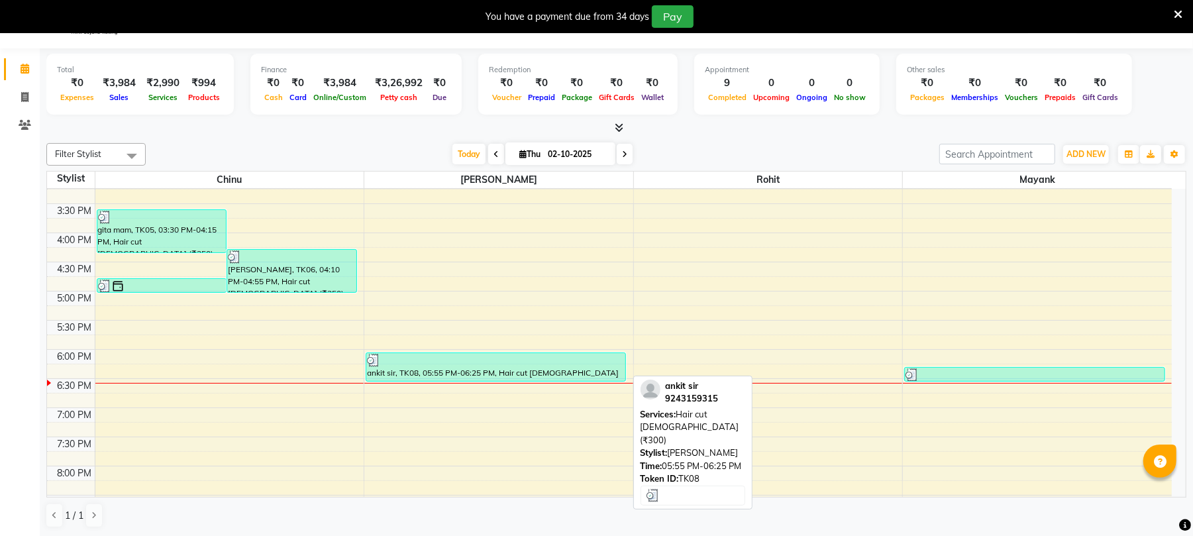
click at [441, 363] on div at bounding box center [496, 360] width 258 height 13
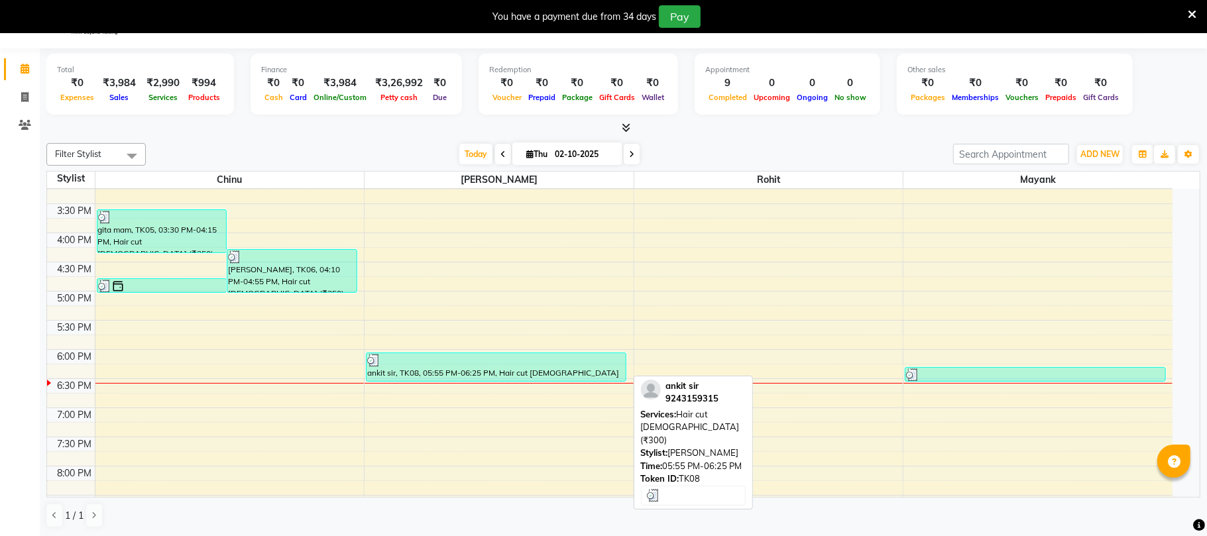
select select "3"
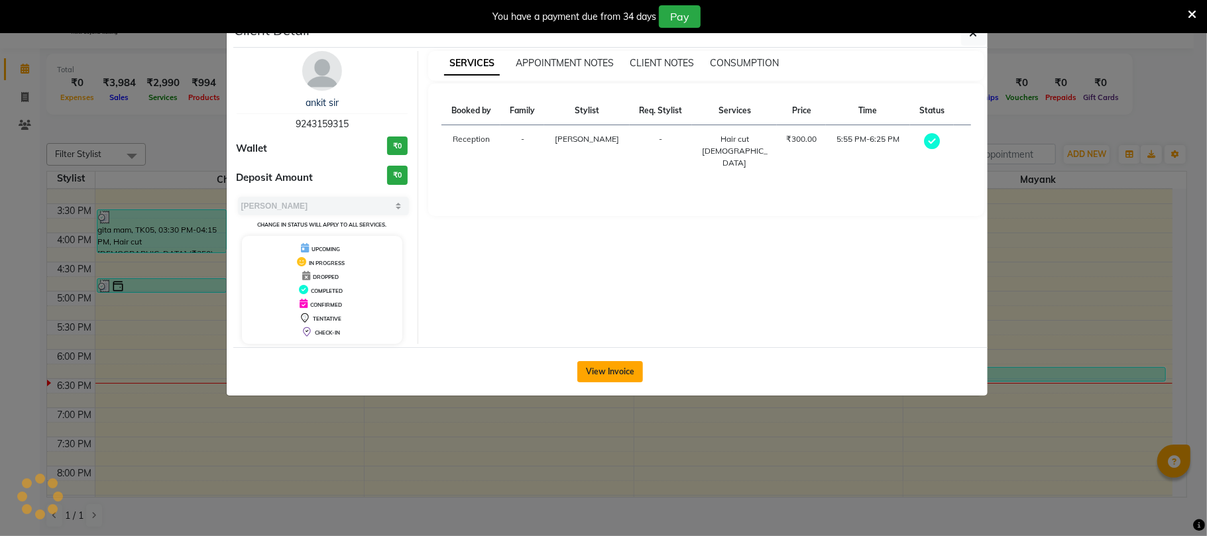
click at [603, 371] on button "View Invoice" at bounding box center [610, 371] width 66 height 21
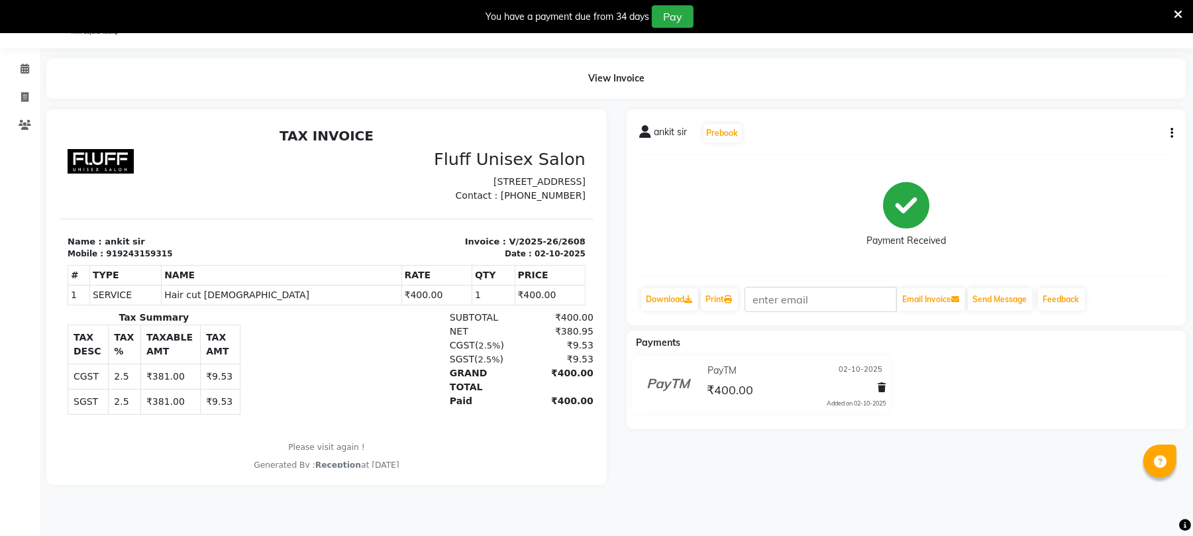
click at [1174, 133] on div "ankit sir Prebook Payment Received Download Print Email Invoice Send Message Fe…" at bounding box center [907, 217] width 561 height 216
click at [1170, 131] on button "button" at bounding box center [1170, 134] width 8 height 14
click at [1145, 136] on div "Edit Invoice" at bounding box center [1124, 133] width 53 height 17
select select "service"
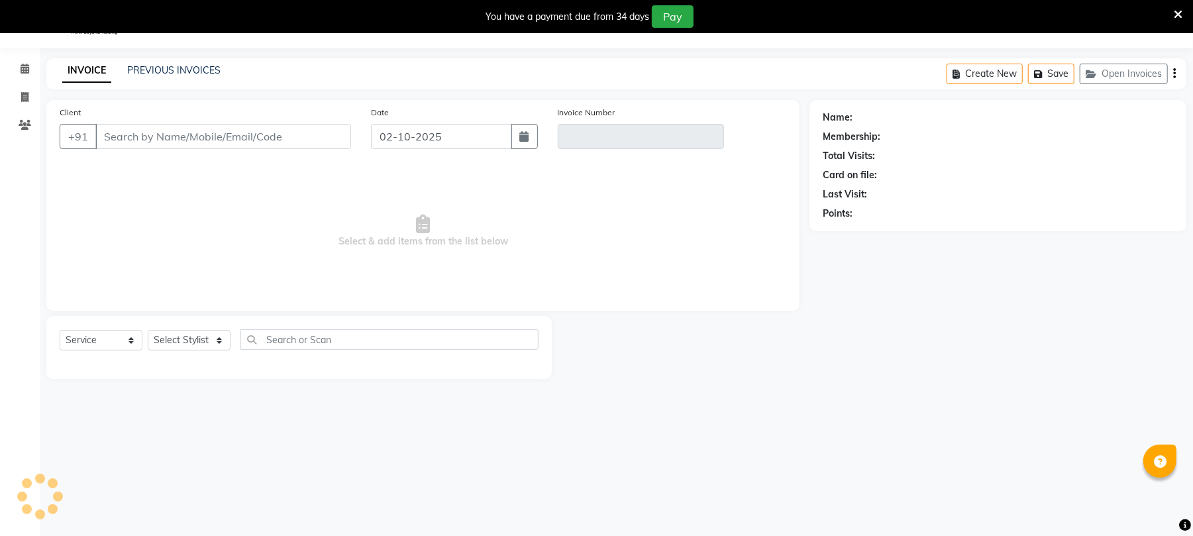
type input "9243159315"
type input "V/2025-26/2608"
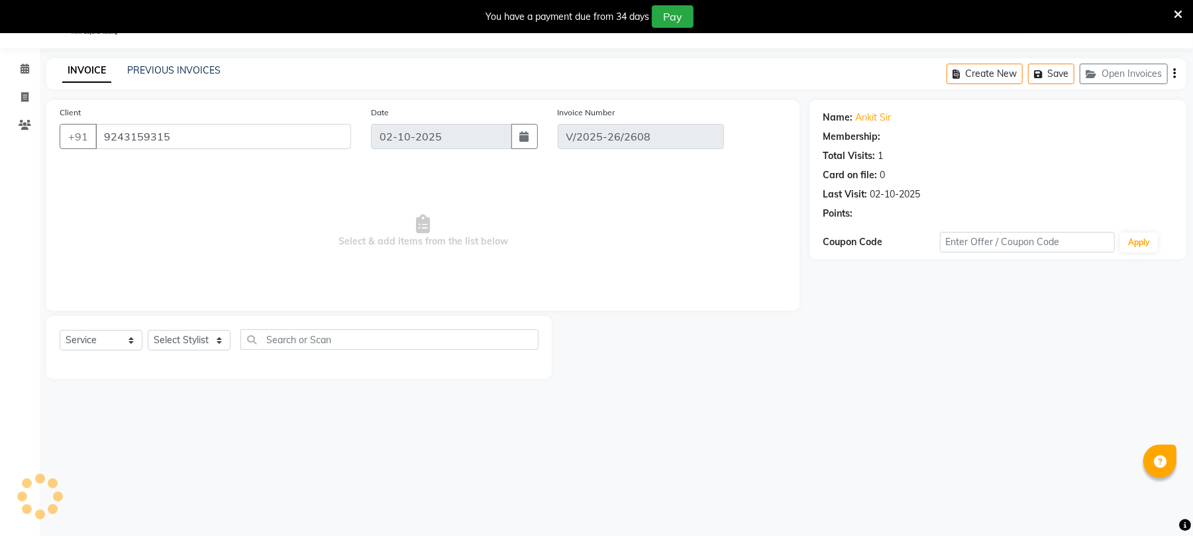
select select "select"
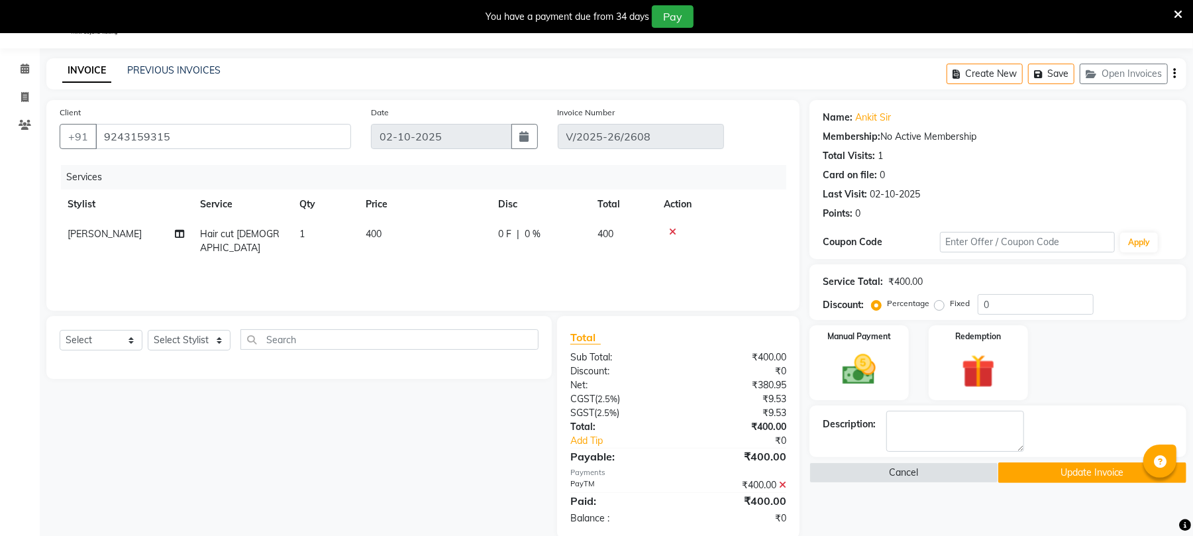
click at [424, 234] on td "400" at bounding box center [424, 241] width 133 height 44
select select "39020"
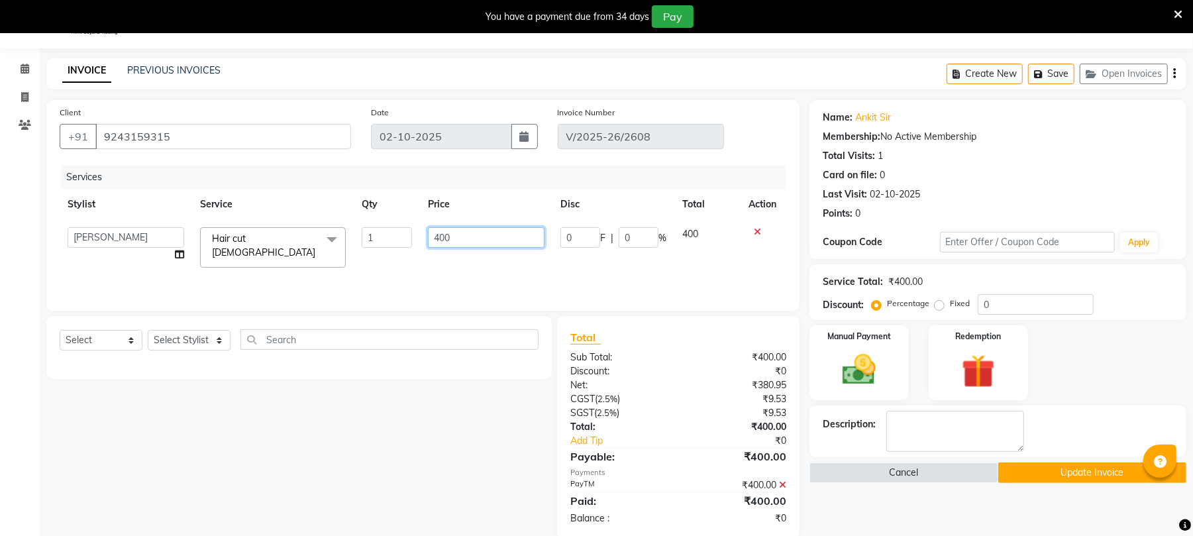
click at [475, 234] on input "400" at bounding box center [486, 237] width 117 height 21
type input "450"
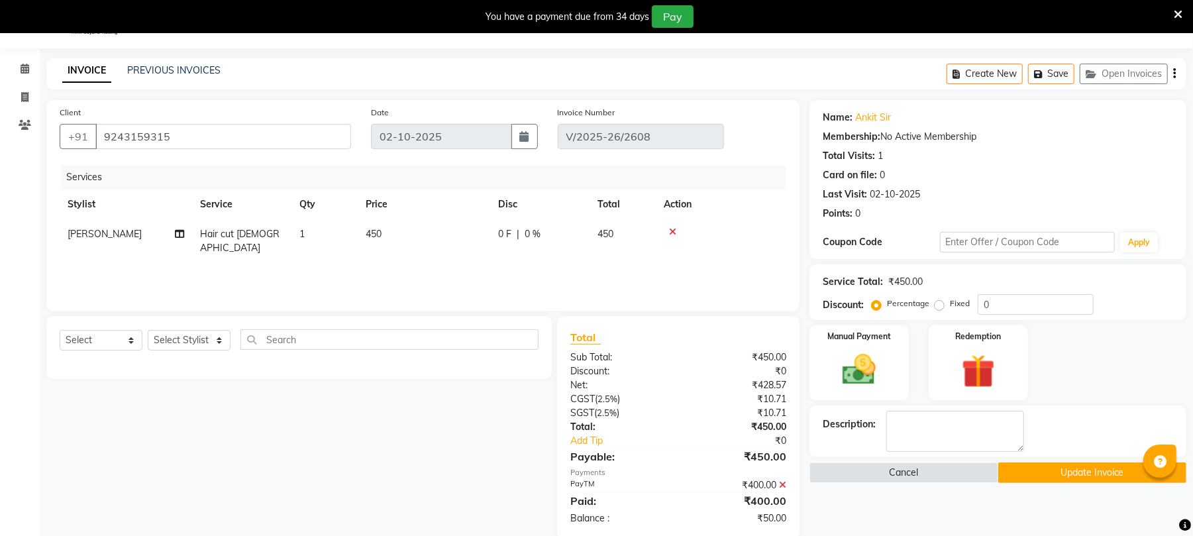
click at [1048, 451] on div "Description:" at bounding box center [998, 431] width 351 height 41
click at [1056, 468] on button "Update Invoice" at bounding box center [1093, 473] width 188 height 21
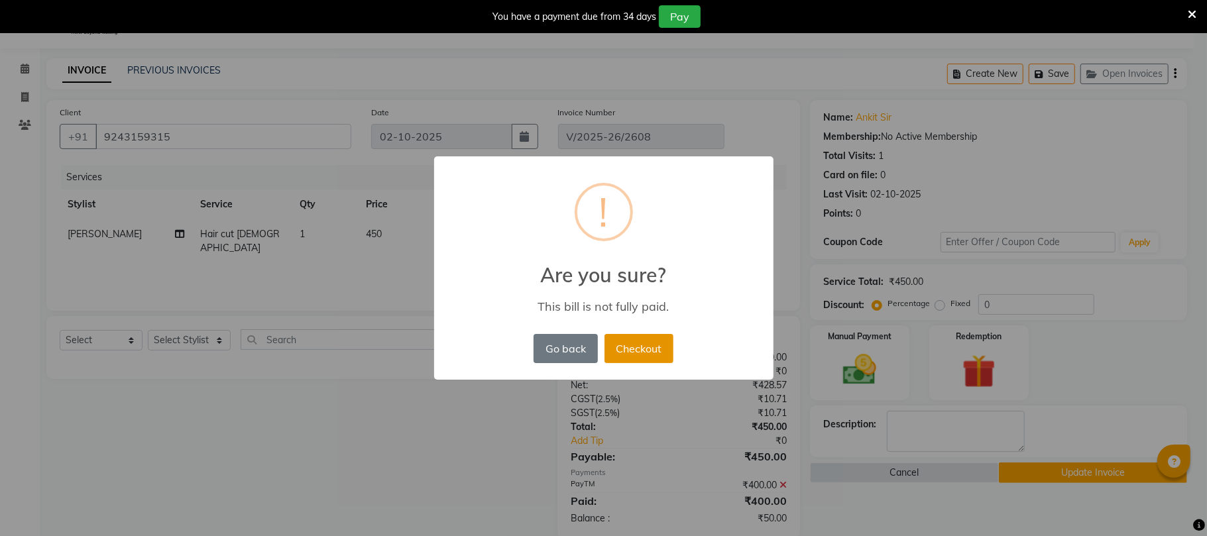
click at [631, 348] on button "Checkout" at bounding box center [638, 348] width 69 height 29
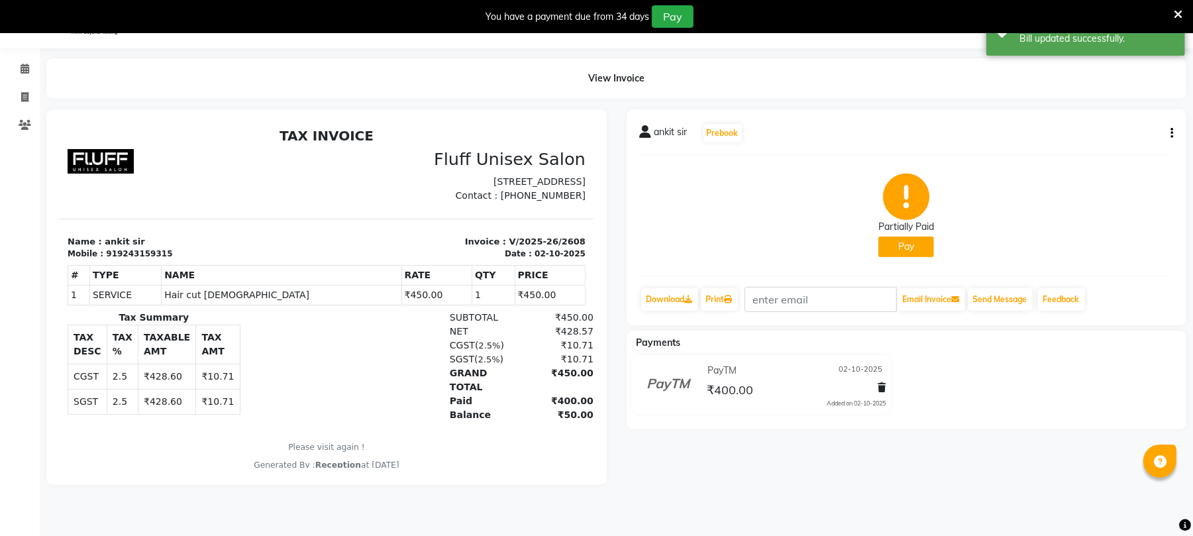
click at [891, 242] on button "Pay" at bounding box center [907, 247] width 56 height 21
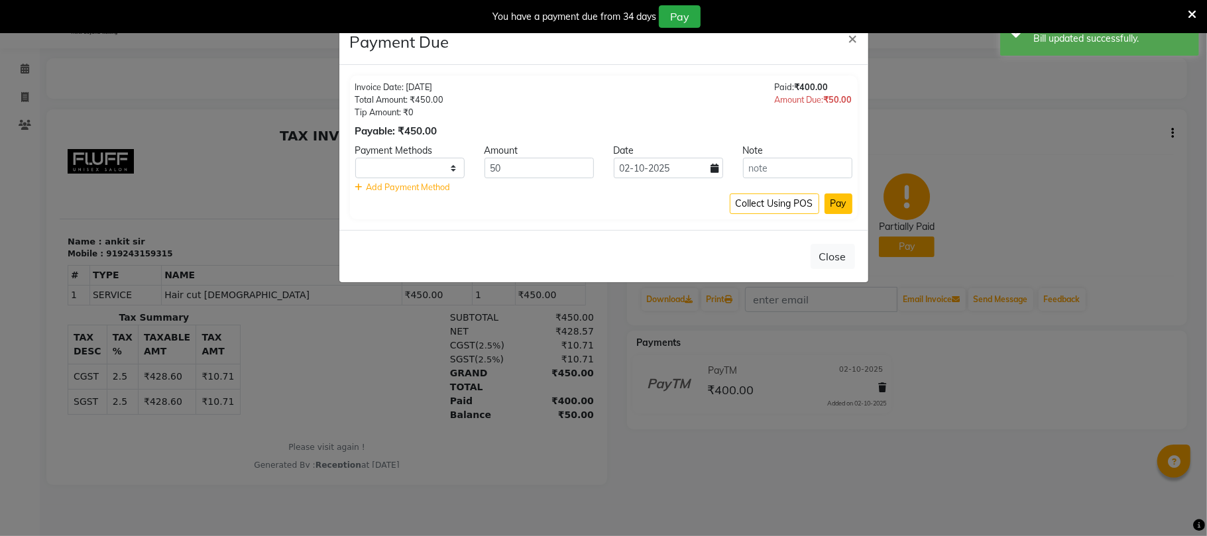
click at [838, 208] on button "Pay" at bounding box center [838, 203] width 28 height 21
click at [404, 155] on div "Payment Methods" at bounding box center [409, 151] width 129 height 14
click at [412, 140] on div "Invoice Date: [DATE] Total Amount: ₹450.00 Tip Amount: ₹0 Payable: ₹450.00 Paid…" at bounding box center [604, 148] width 508 height 144
click at [385, 163] on select "PayTM CARD Cash Payment GPay" at bounding box center [409, 168] width 109 height 21
select select "114"
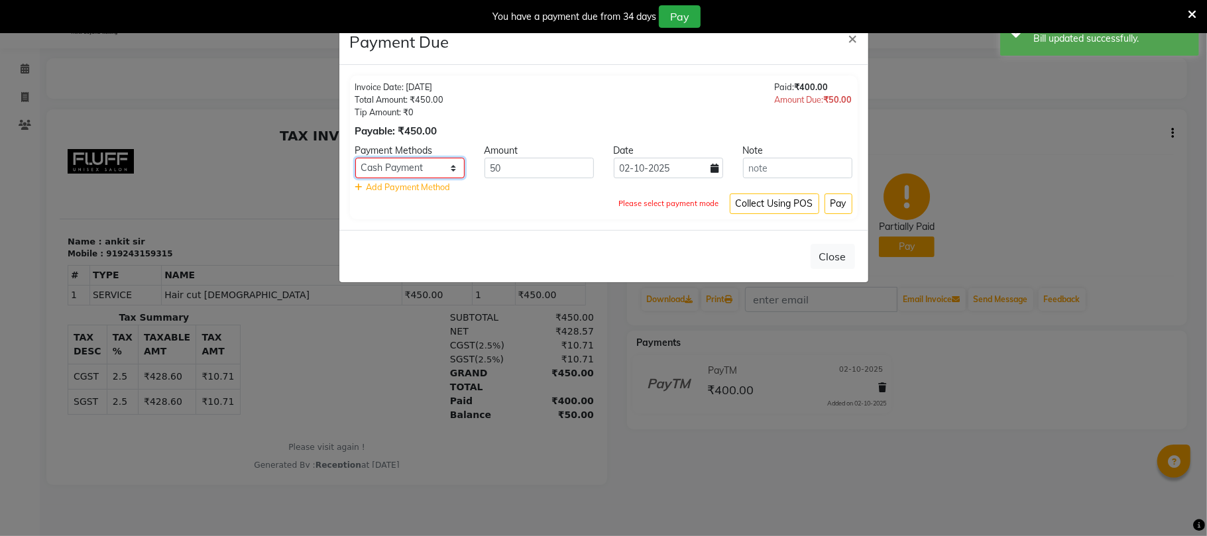
click at [355, 158] on select "PayTM CARD Cash Payment GPay" at bounding box center [409, 168] width 109 height 21
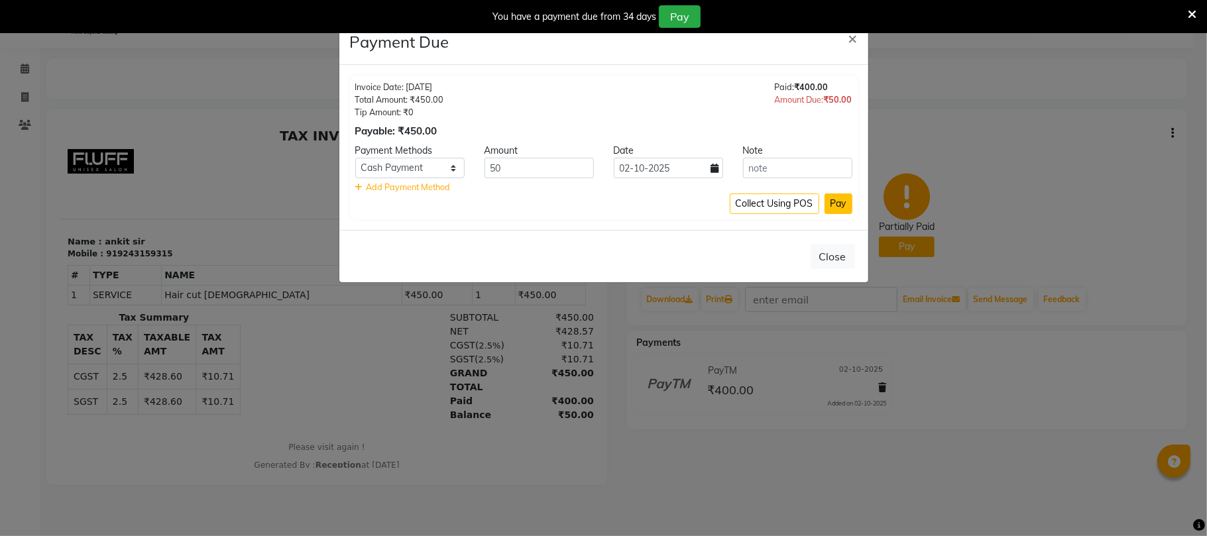
click at [832, 205] on button "Pay" at bounding box center [838, 203] width 28 height 21
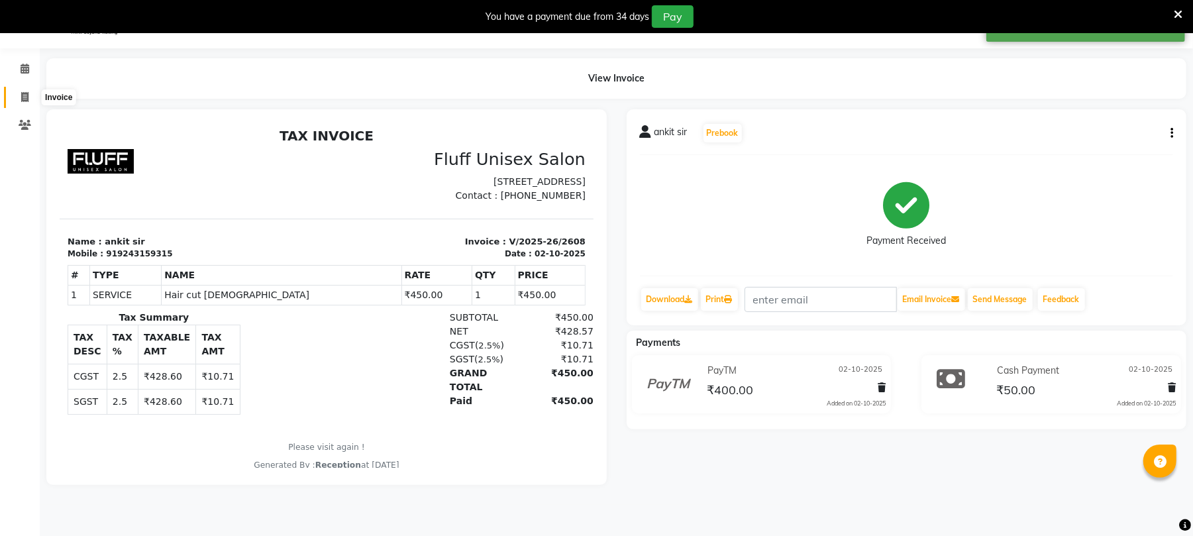
click at [24, 98] on icon at bounding box center [24, 97] width 7 height 10
select select "service"
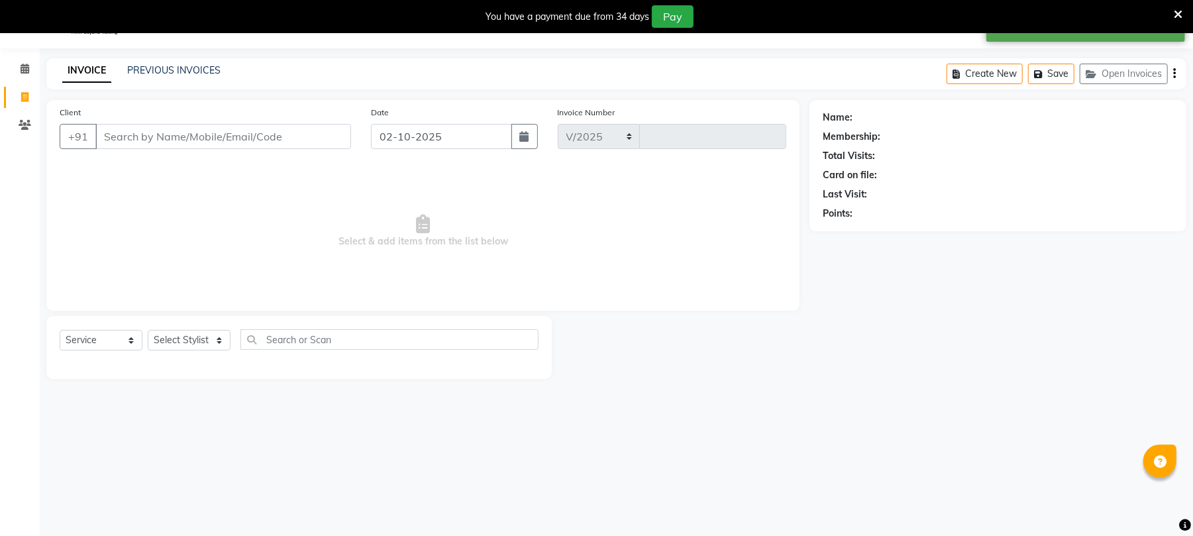
select select "32"
type input "2610"
click at [22, 62] on span at bounding box center [24, 69] width 23 height 15
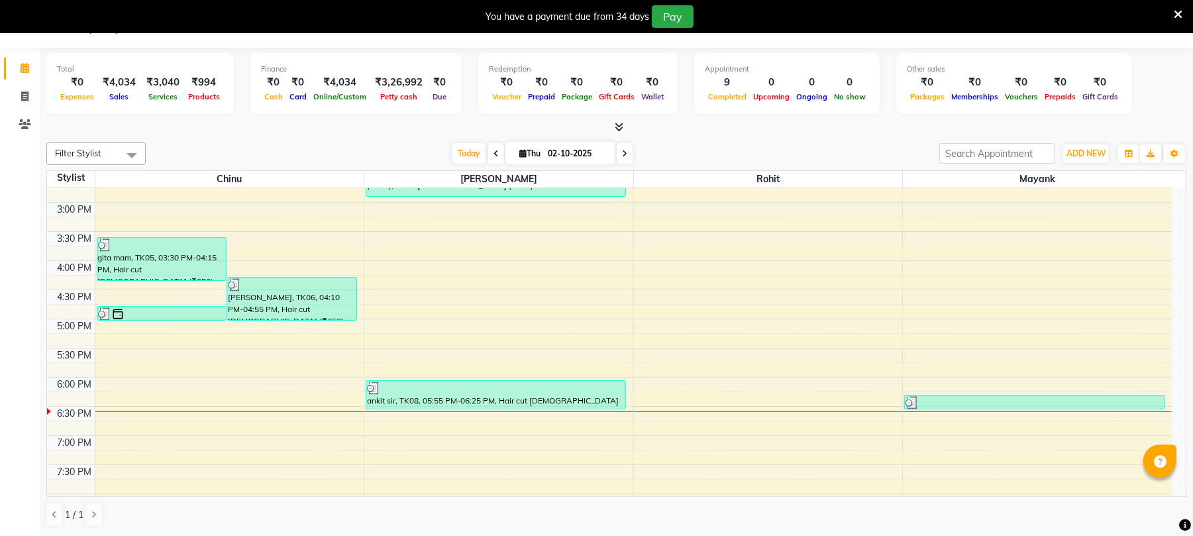
scroll to position [302, 0]
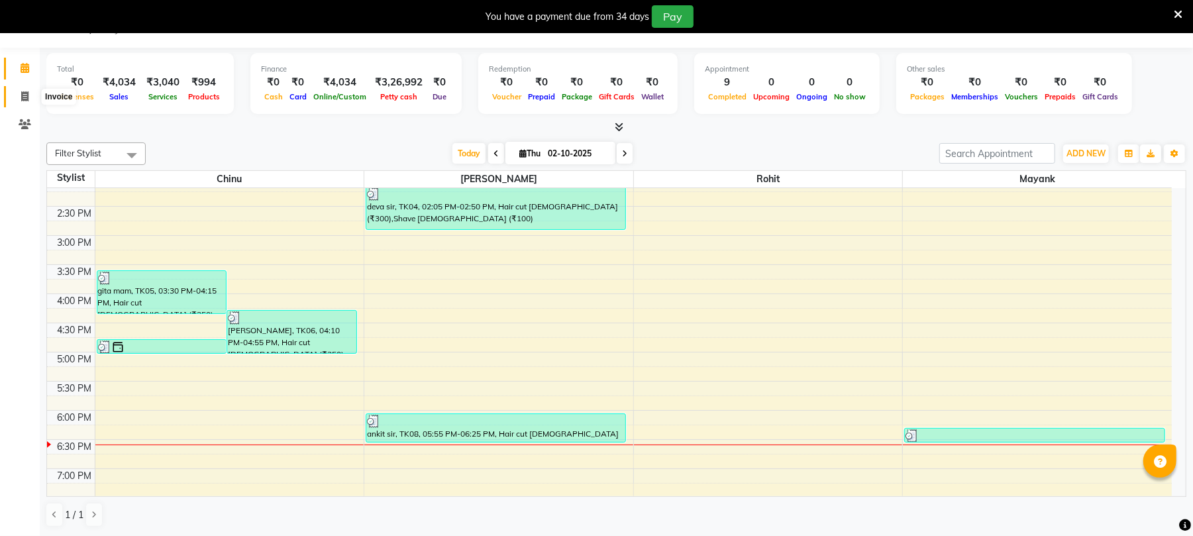
click at [21, 93] on icon at bounding box center [24, 96] width 7 height 10
select select "service"
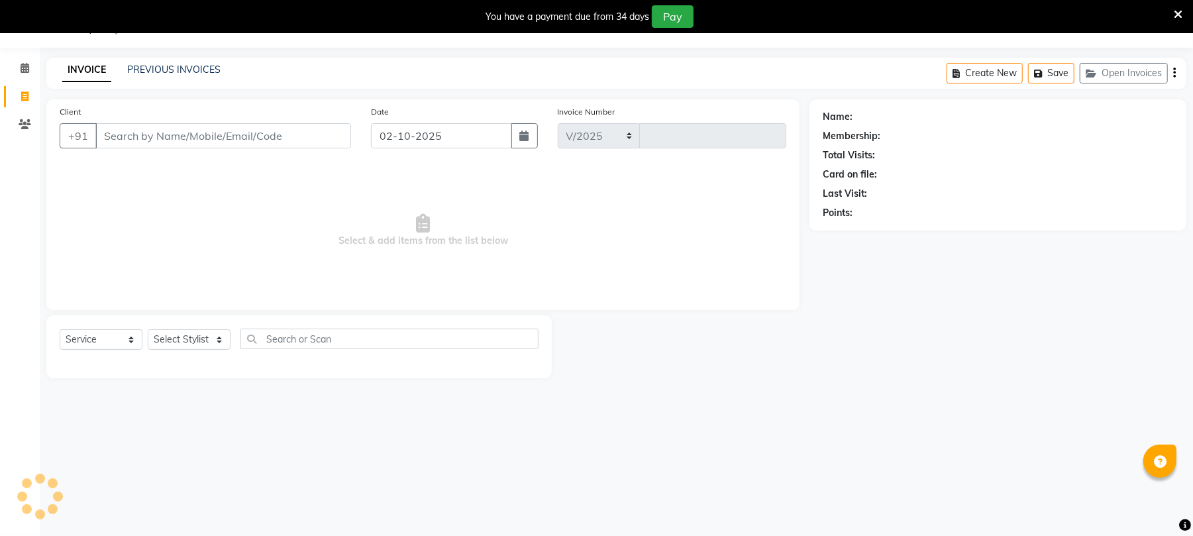
select select "32"
type input "2610"
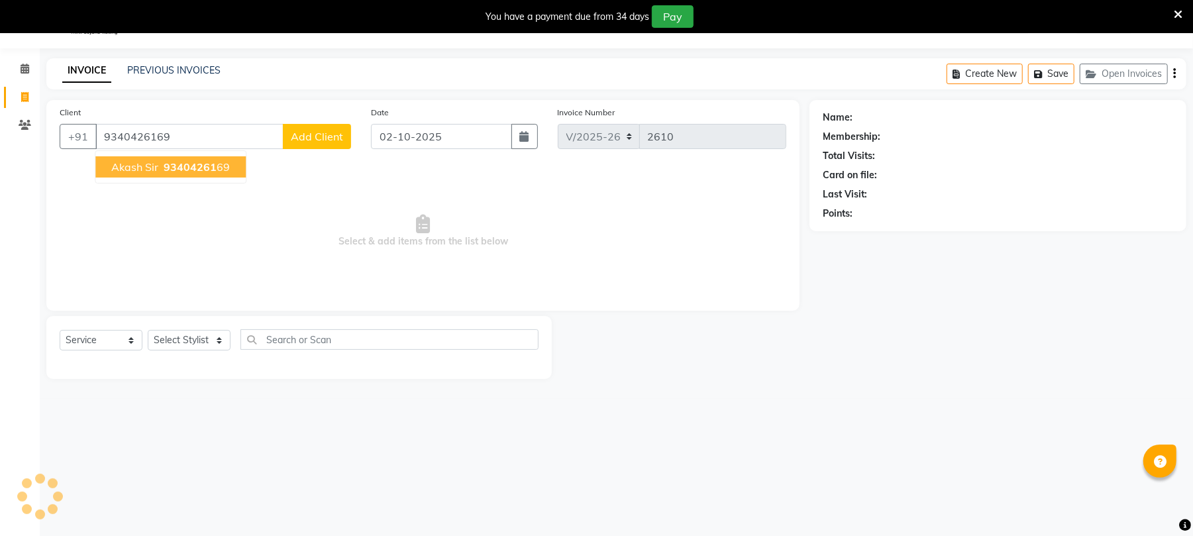
type input "9340426169"
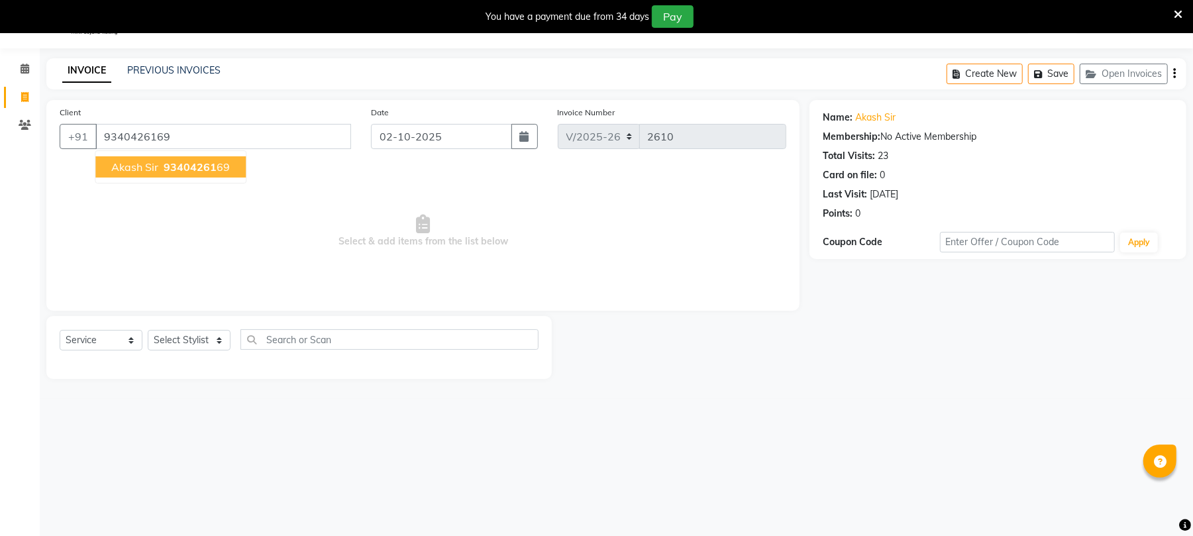
click at [197, 162] on span "93404261" at bounding box center [190, 166] width 53 height 13
click at [191, 341] on select "Select Stylist Chinu [PERSON_NAME] Reception Rohit" at bounding box center [189, 340] width 83 height 21
select select "43283"
click at [148, 330] on select "Select Stylist Chinu [PERSON_NAME] Reception Rohit" at bounding box center [189, 340] width 83 height 21
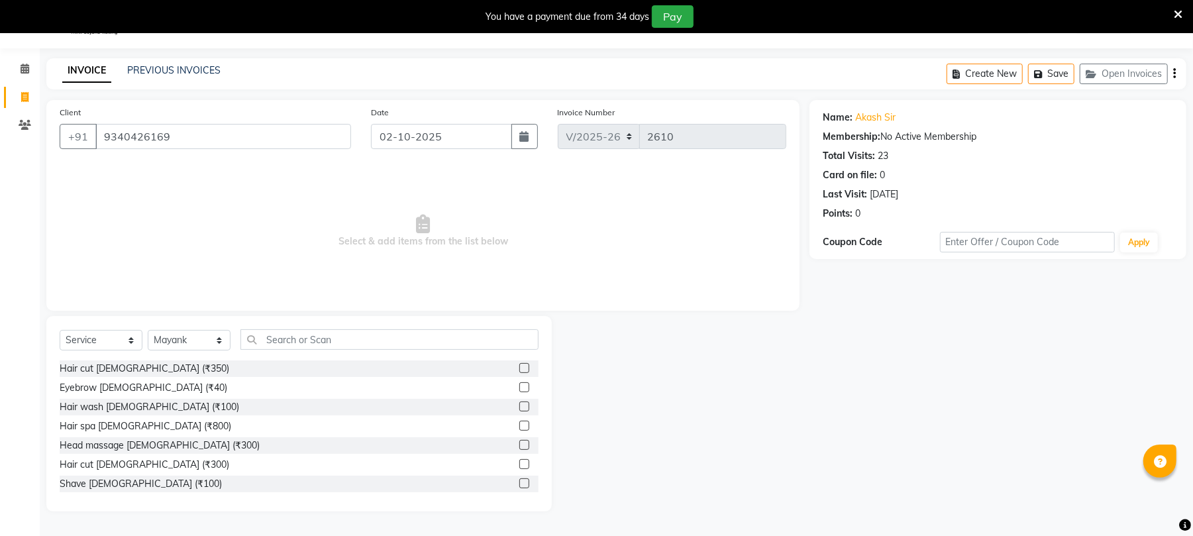
click at [520, 464] on label at bounding box center [525, 464] width 10 height 10
click at [520, 464] on input "checkbox" at bounding box center [524, 465] width 9 height 9
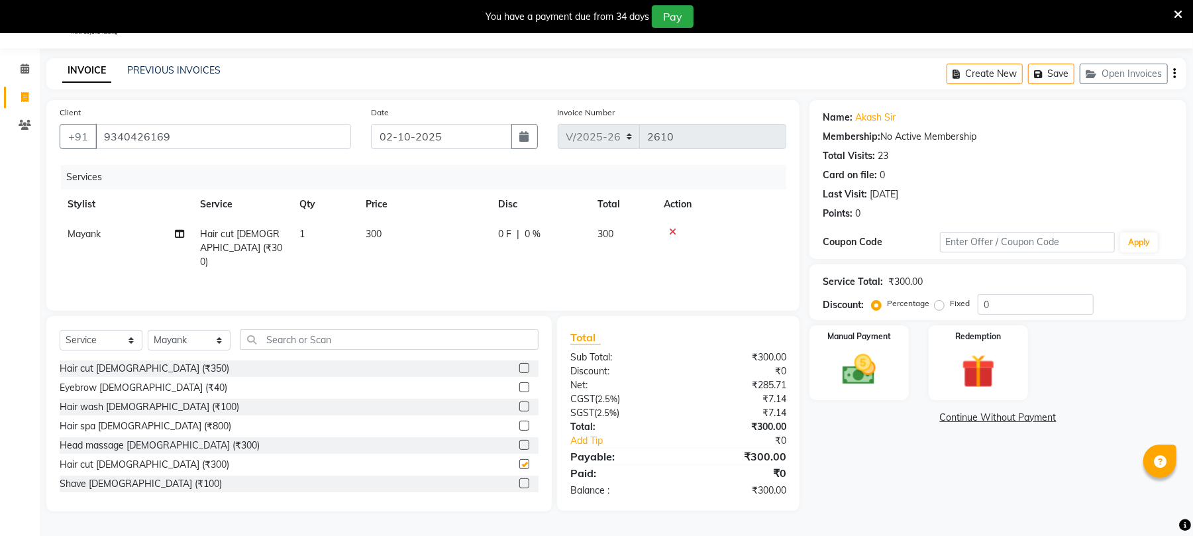
checkbox input "false"
click at [390, 240] on td "300" at bounding box center [424, 248] width 133 height 58
select select "43283"
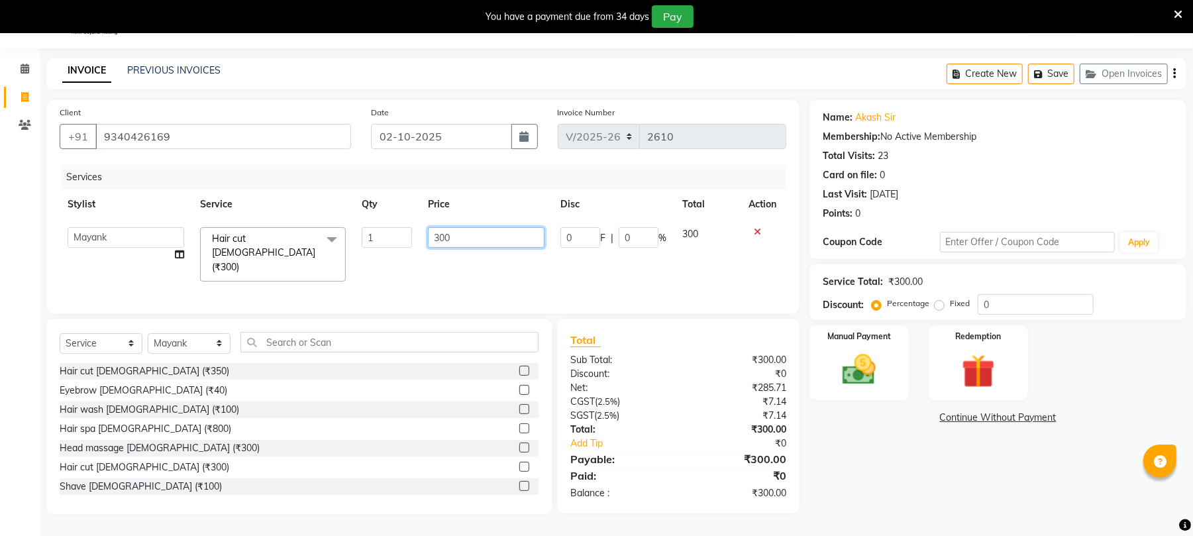
click at [506, 227] on input "300" at bounding box center [486, 237] width 117 height 21
click at [525, 241] on input "300" at bounding box center [486, 237] width 117 height 21
type input "3"
type input "2000"
click at [846, 366] on img at bounding box center [859, 370] width 57 height 40
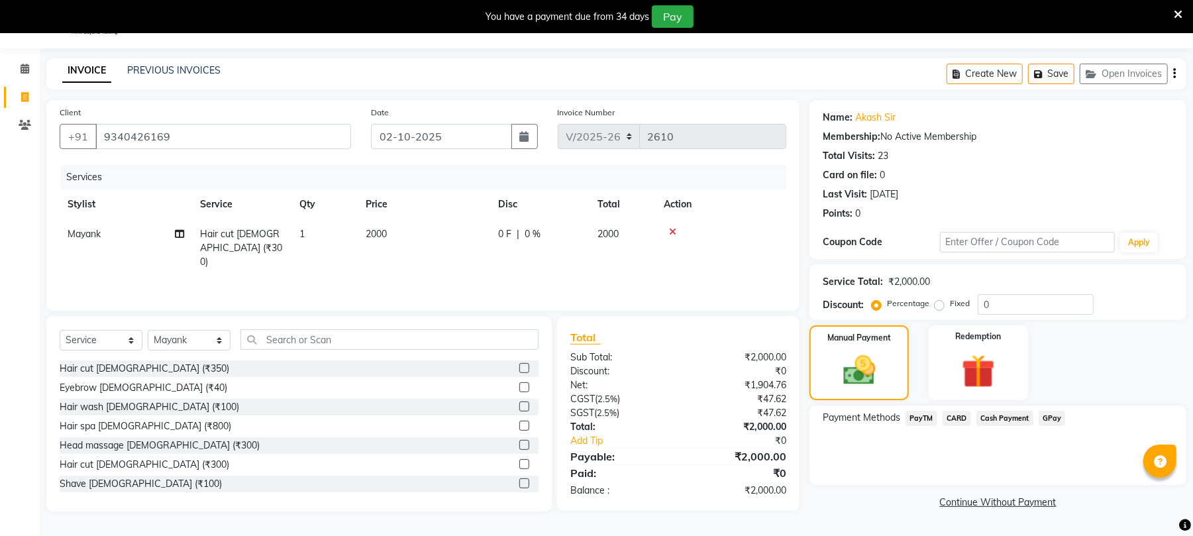
click at [920, 419] on span "PayTM" at bounding box center [922, 418] width 32 height 15
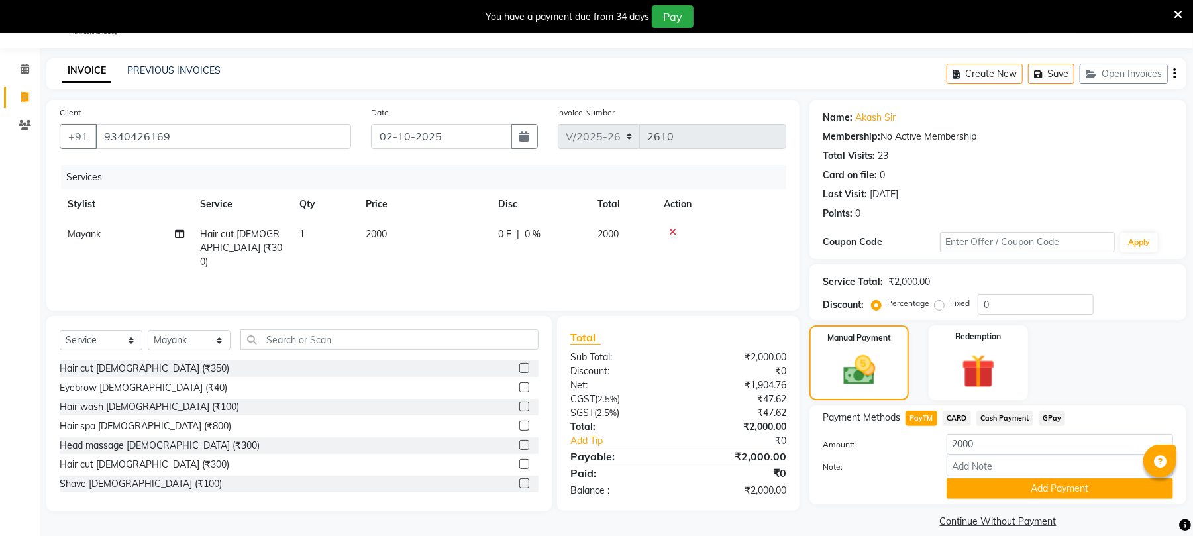
scroll to position [49, 0]
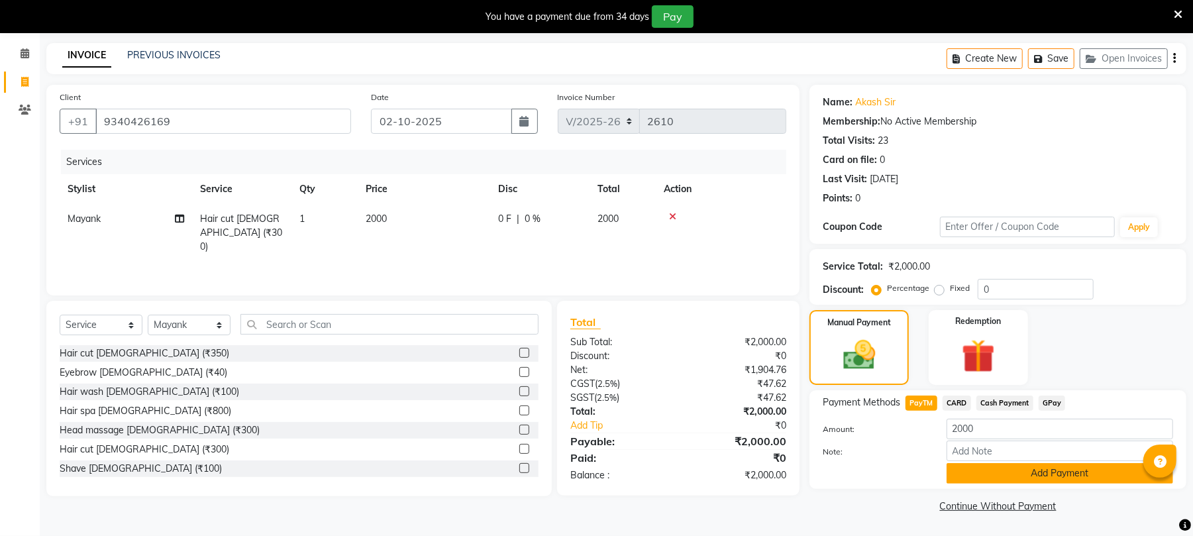
click at [1071, 474] on button "Add Payment" at bounding box center [1060, 473] width 227 height 21
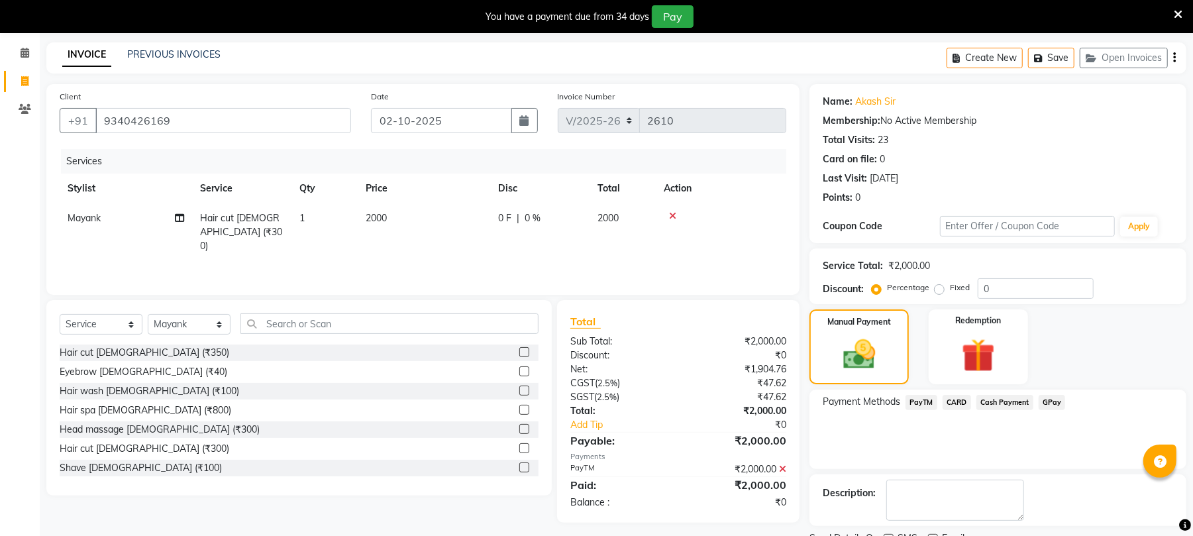
scroll to position [105, 0]
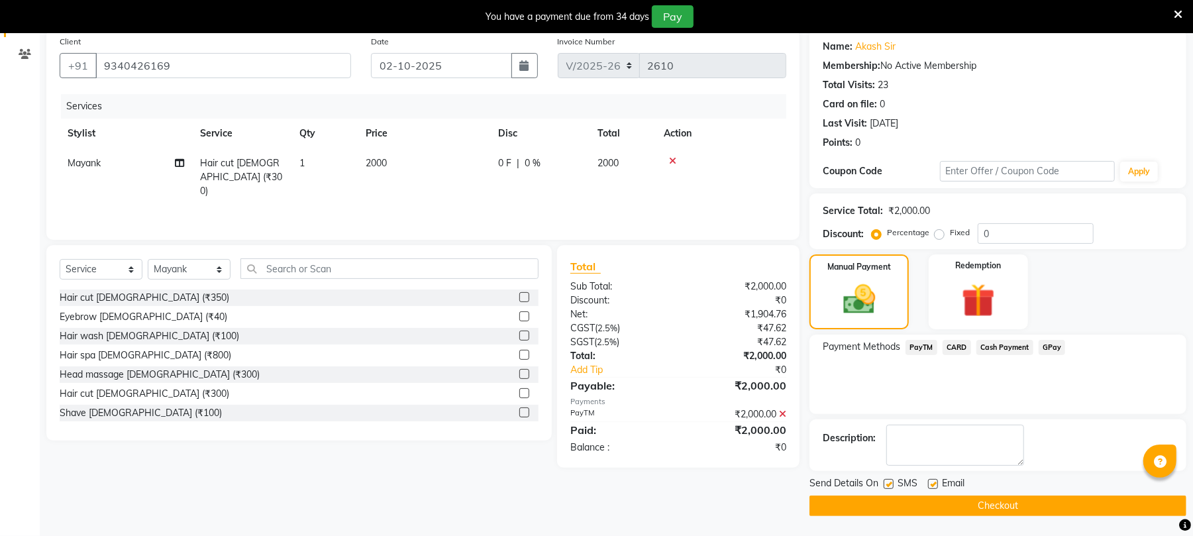
click at [1026, 507] on button "Checkout" at bounding box center [998, 506] width 377 height 21
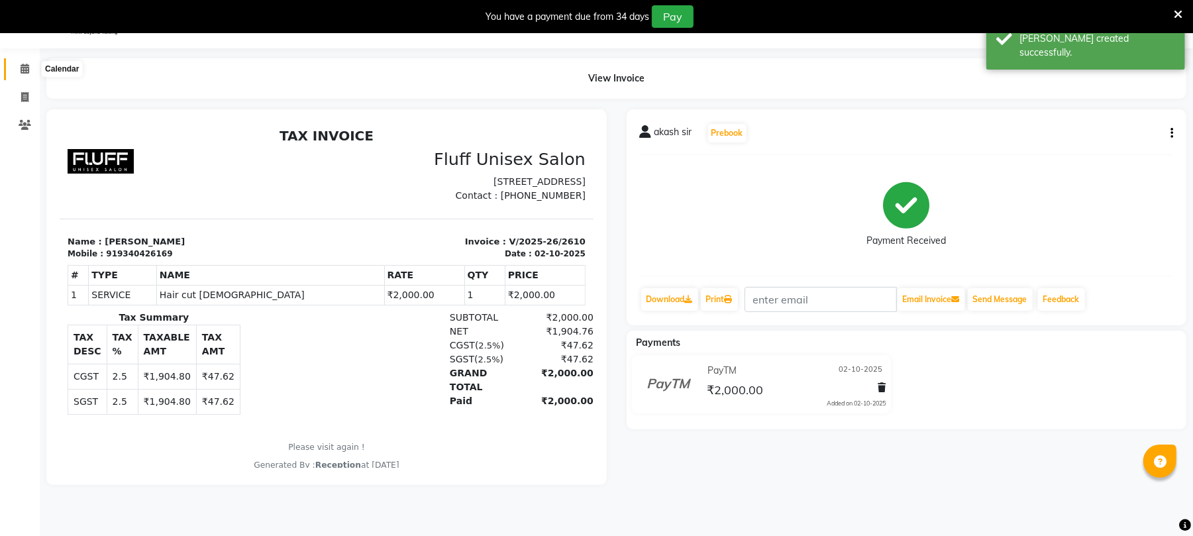
click at [24, 64] on icon at bounding box center [25, 69] width 9 height 10
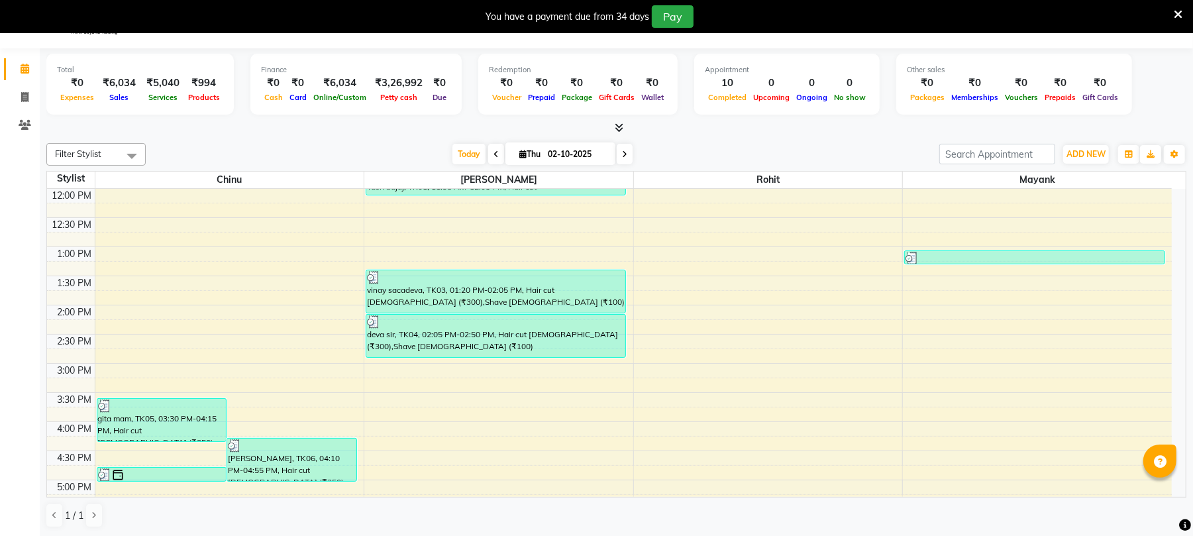
scroll to position [173, 0]
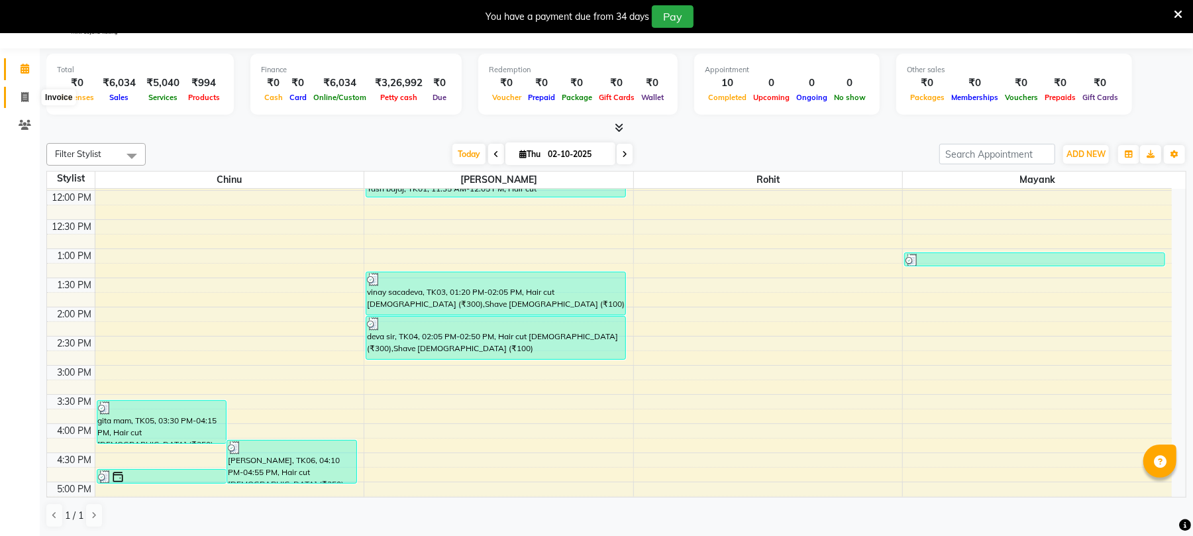
click at [19, 90] on span at bounding box center [24, 97] width 23 height 15
select select "service"
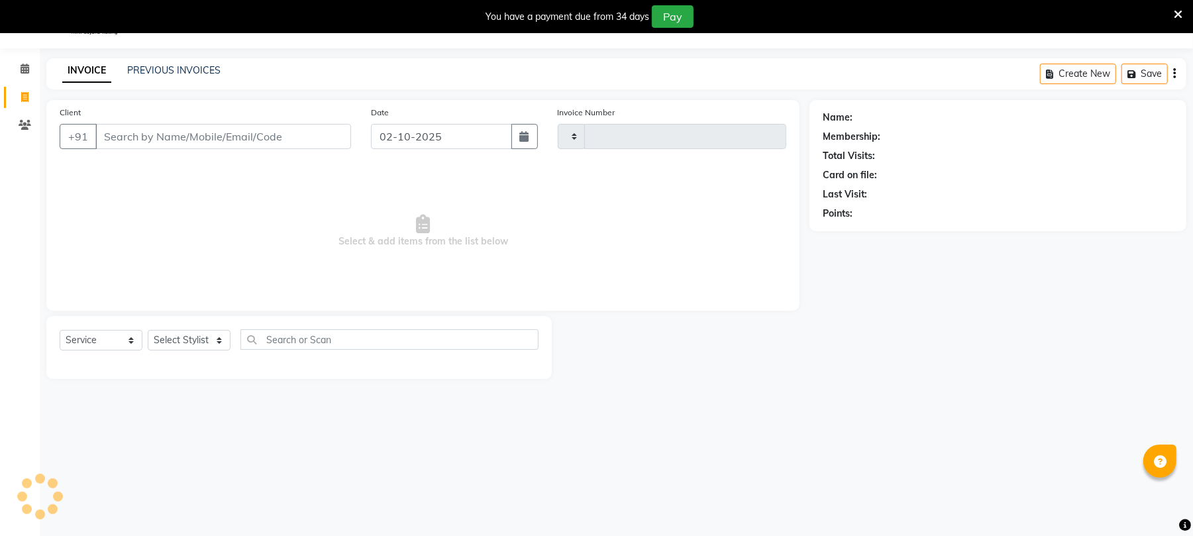
type input "2611"
select select "32"
click at [207, 142] on input "Client" at bounding box center [223, 136] width 256 height 25
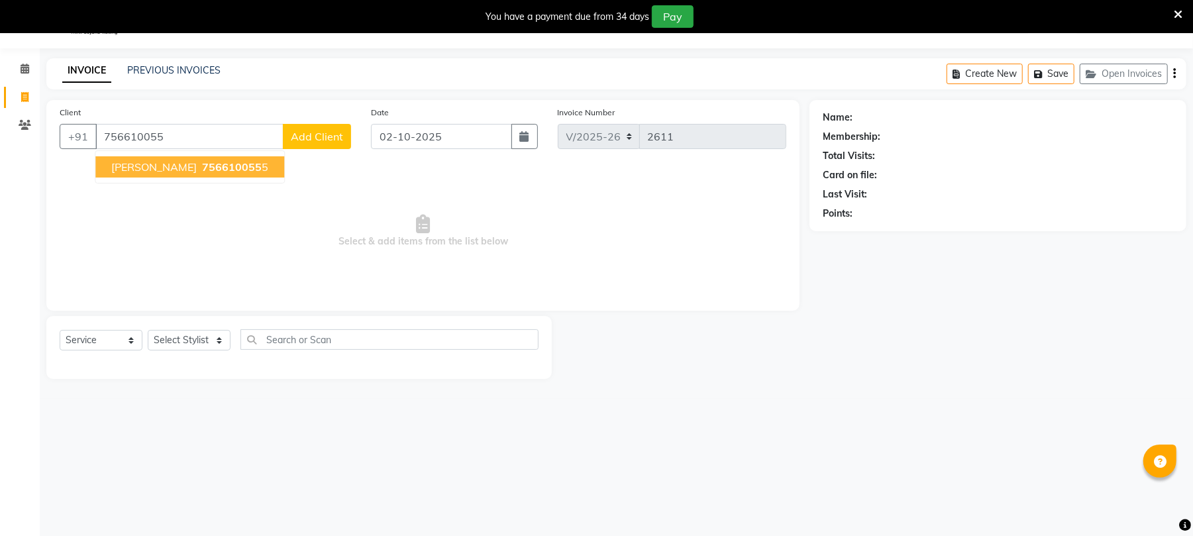
click at [213, 162] on span "756610055" at bounding box center [232, 166] width 60 height 13
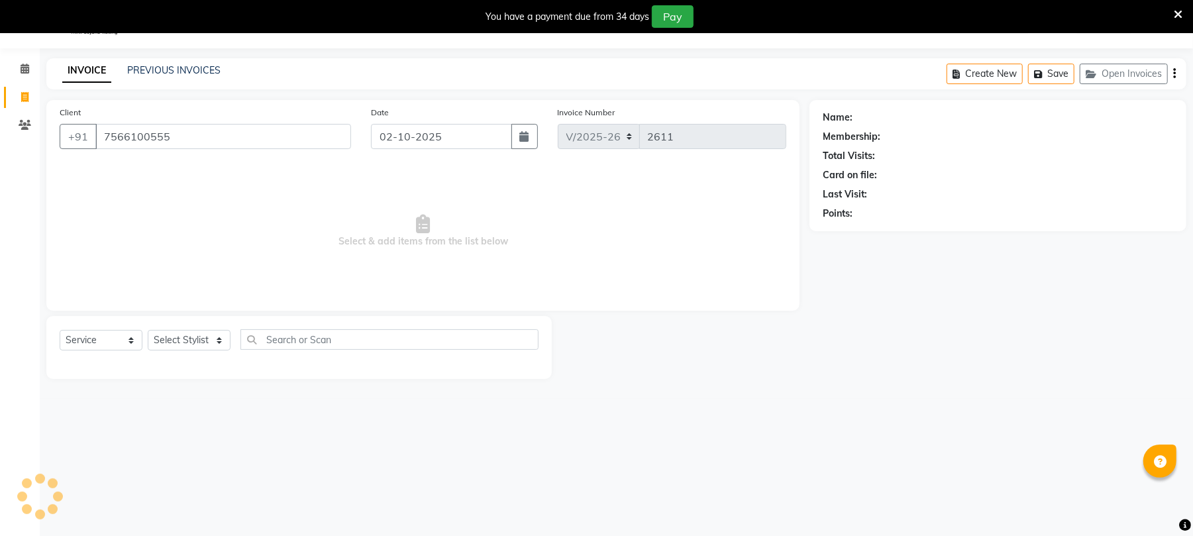
type input "7566100555"
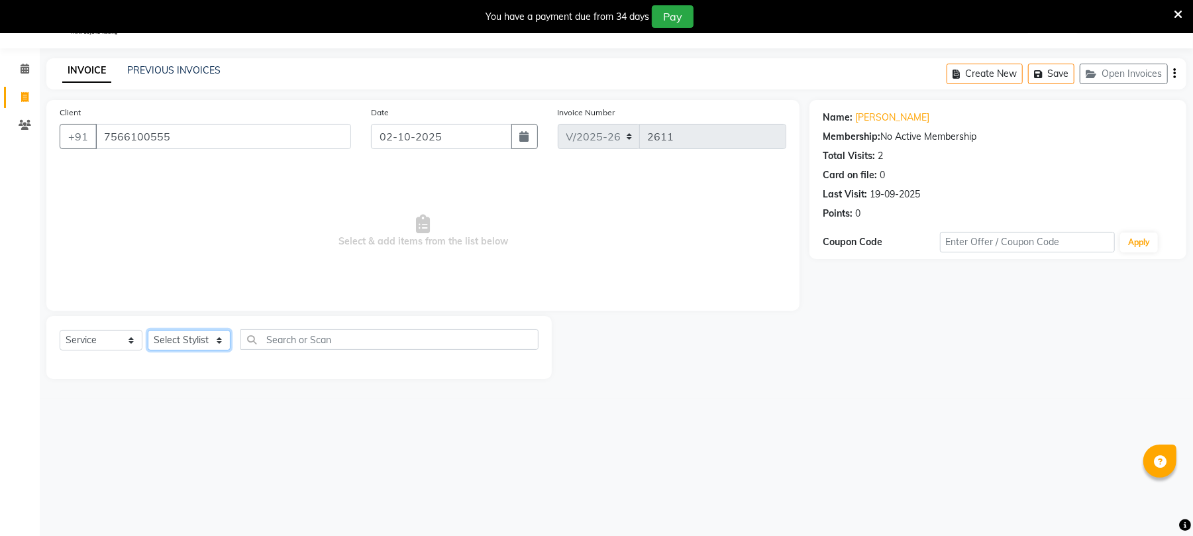
click at [195, 335] on select "Select Stylist Chinu [PERSON_NAME] Reception Rohit" at bounding box center [189, 340] width 83 height 21
select select "43283"
click at [148, 330] on select "Select Stylist Chinu [PERSON_NAME] Reception Rohit" at bounding box center [189, 340] width 83 height 21
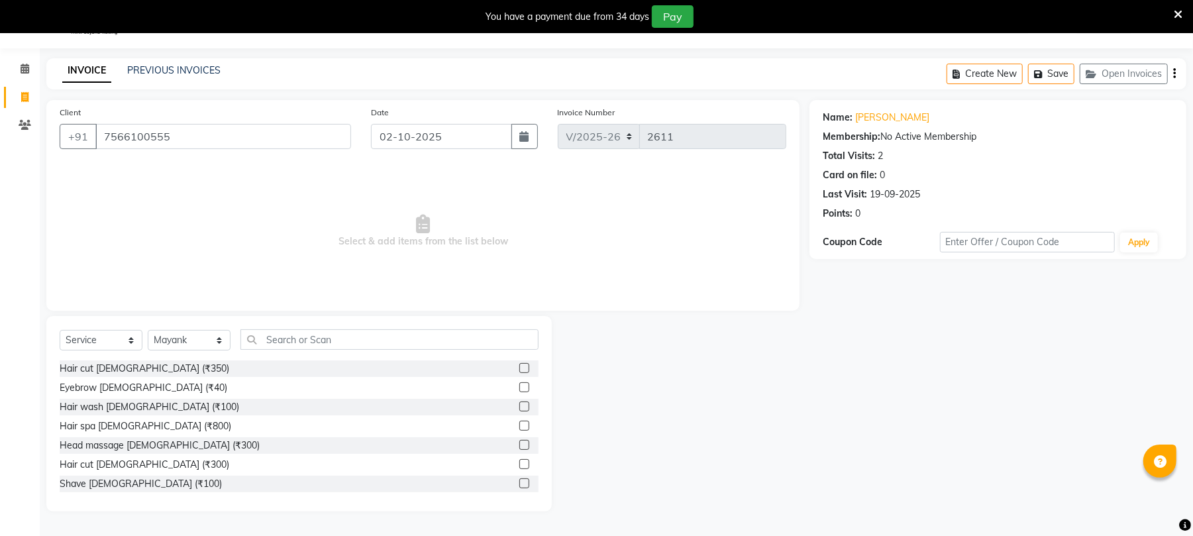
click at [520, 463] on label at bounding box center [525, 464] width 10 height 10
click at [520, 463] on input "checkbox" at bounding box center [524, 465] width 9 height 9
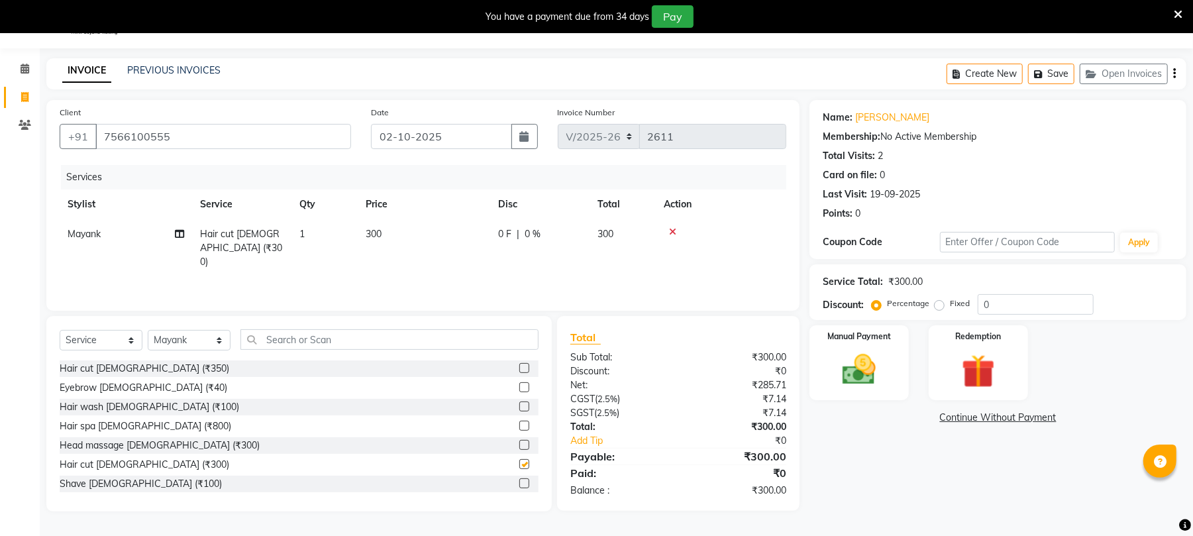
checkbox input "false"
click at [388, 227] on td "300" at bounding box center [424, 248] width 133 height 58
select select "43283"
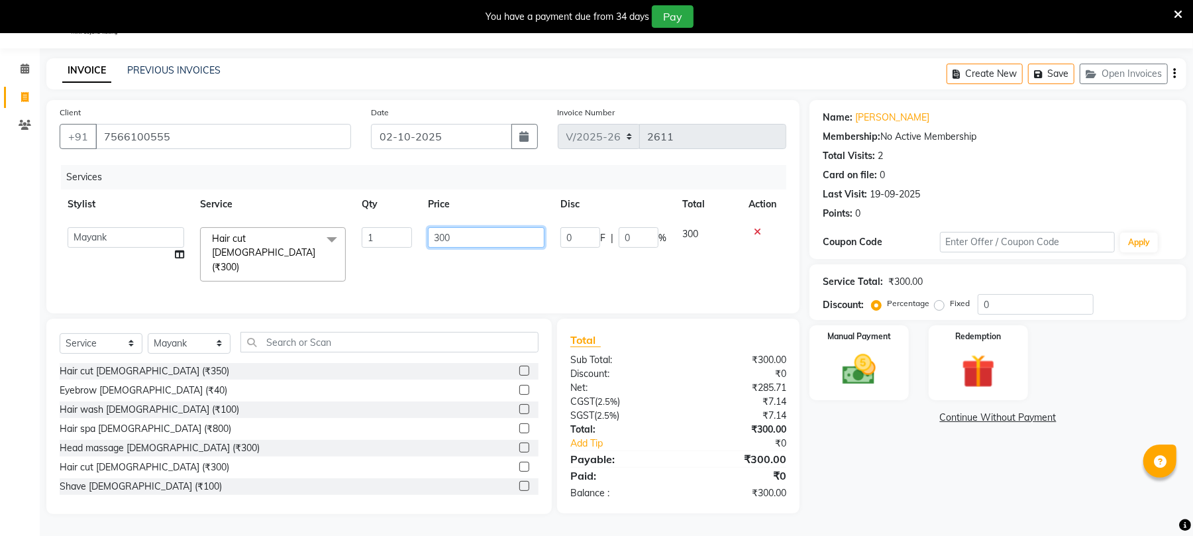
click at [490, 245] on input "300" at bounding box center [486, 237] width 117 height 21
type input "350"
click at [876, 361] on img at bounding box center [859, 370] width 57 height 40
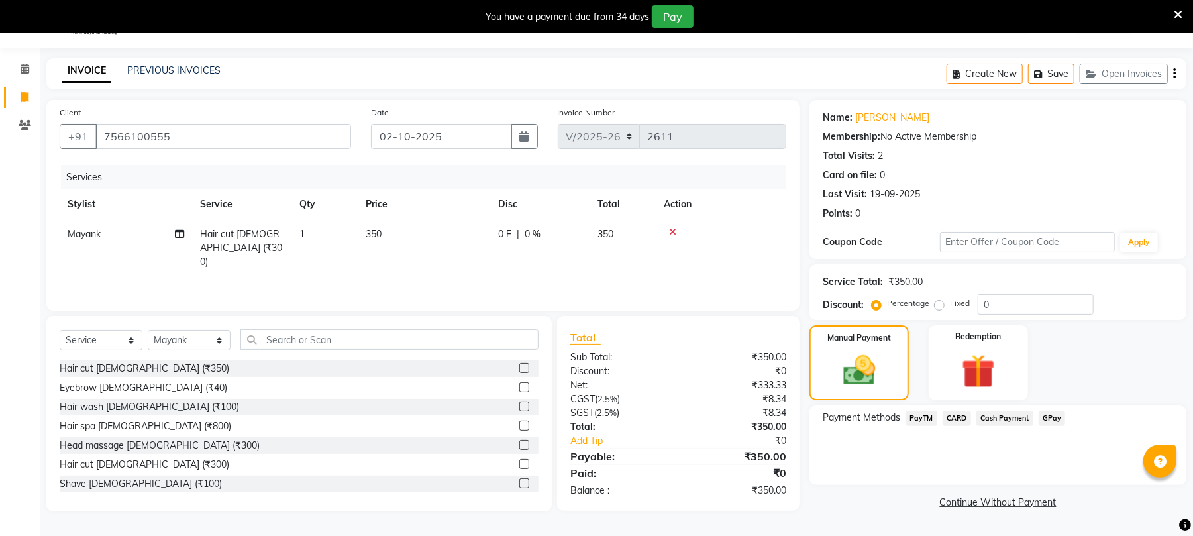
click at [989, 419] on span "Cash Payment" at bounding box center [1005, 418] width 57 height 15
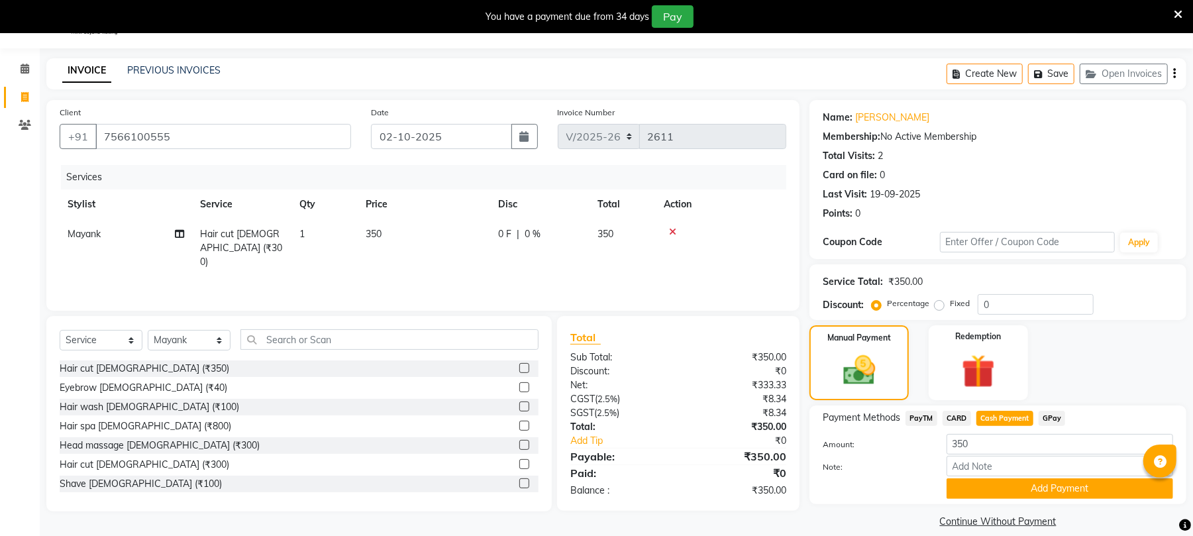
scroll to position [49, 0]
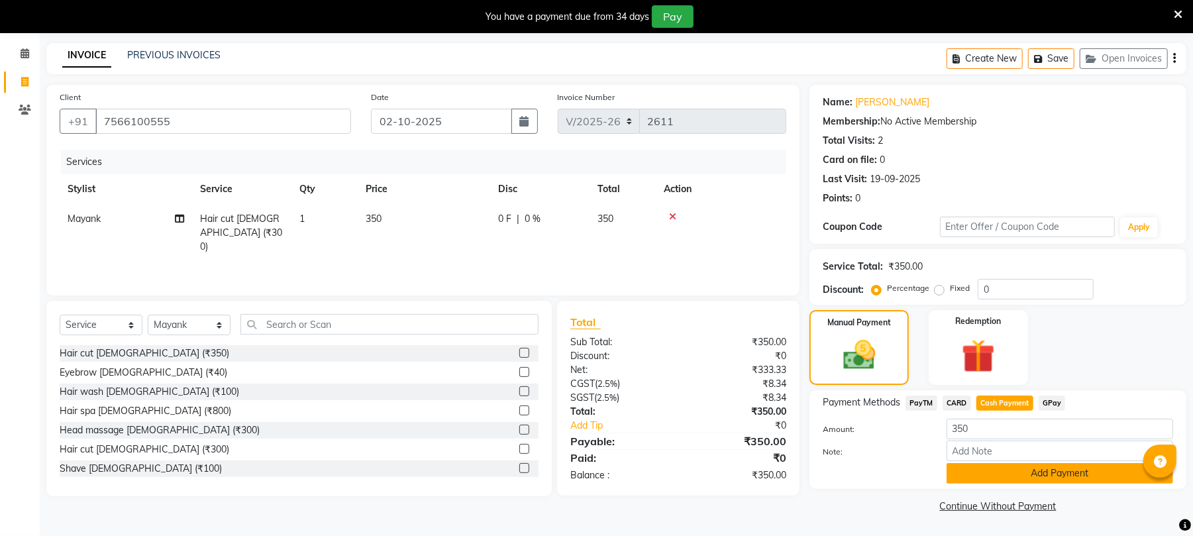
click at [1069, 473] on button "Add Payment" at bounding box center [1060, 473] width 227 height 21
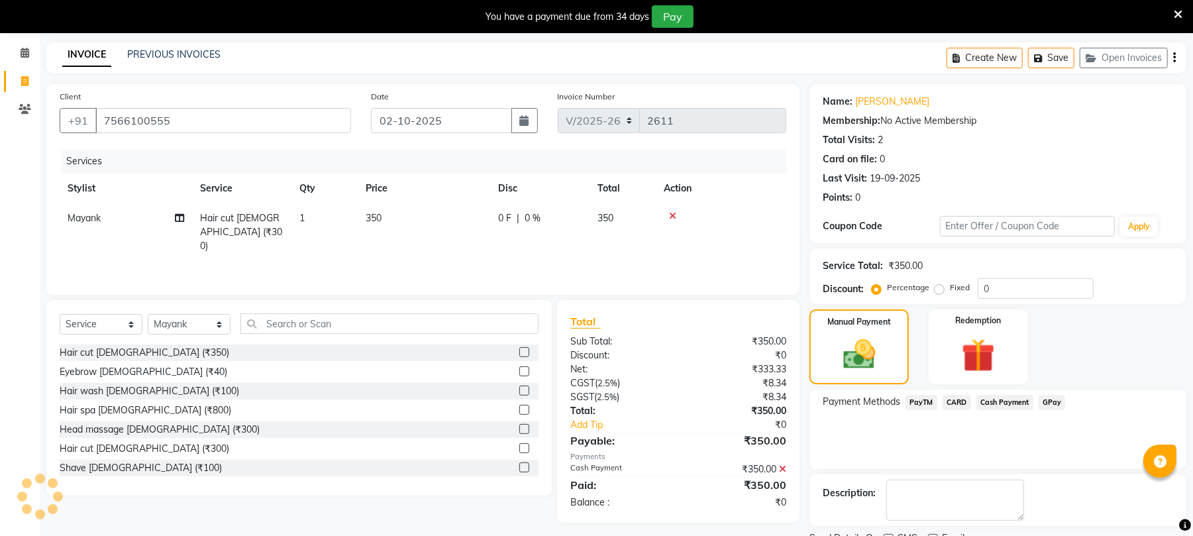
scroll to position [105, 0]
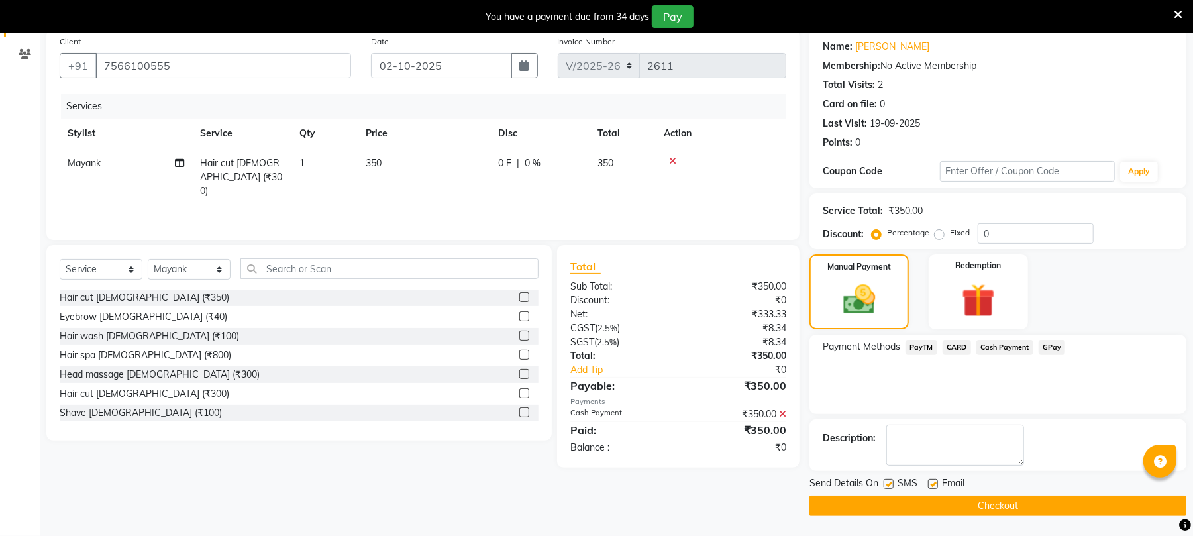
click at [1022, 500] on button "Checkout" at bounding box center [998, 506] width 377 height 21
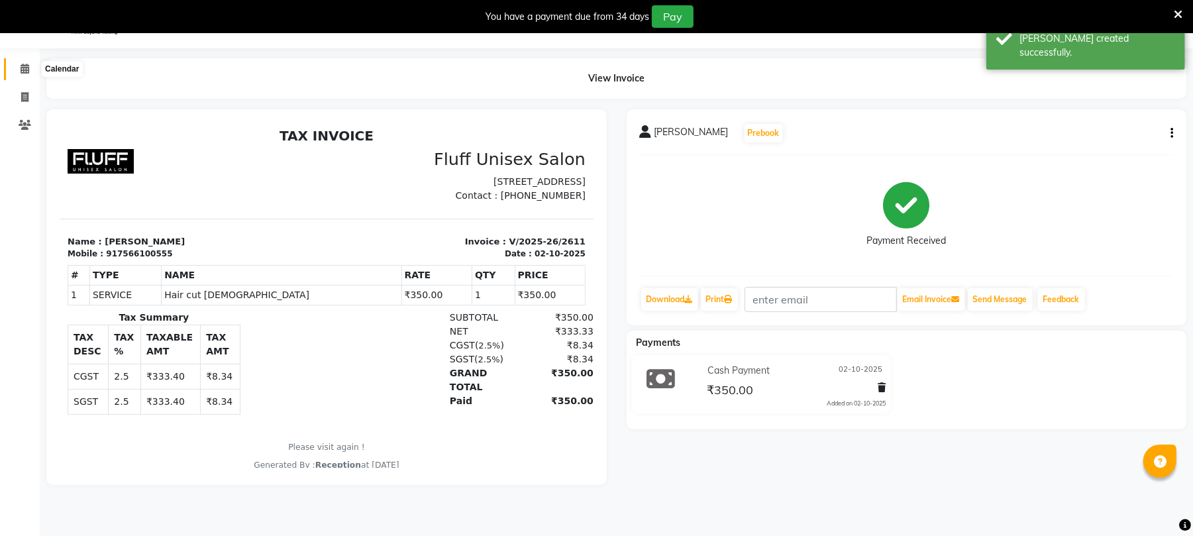
click at [22, 67] on icon at bounding box center [25, 69] width 9 height 10
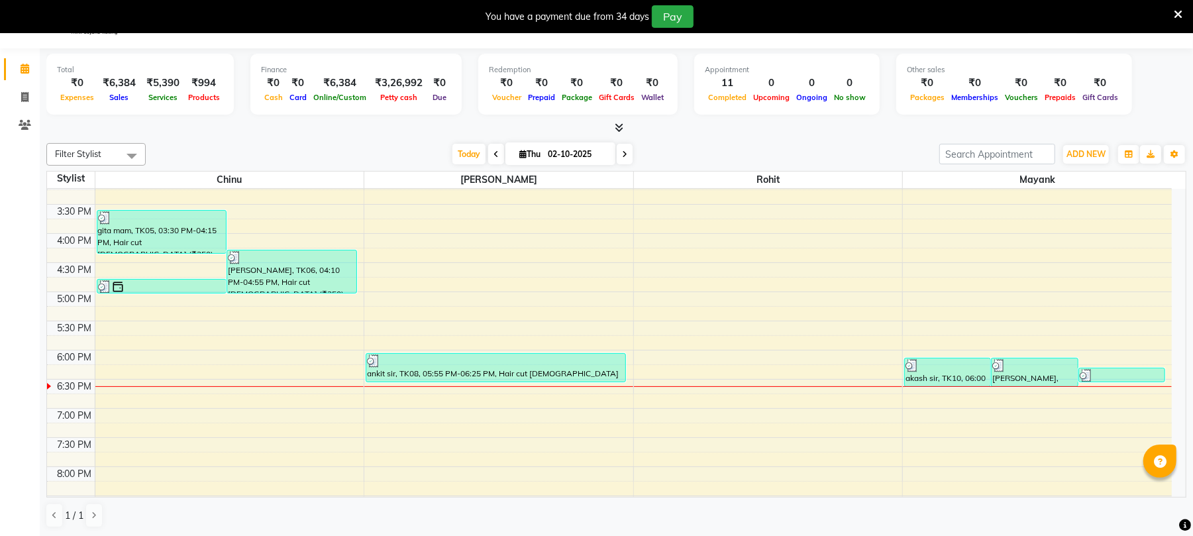
scroll to position [383, 0]
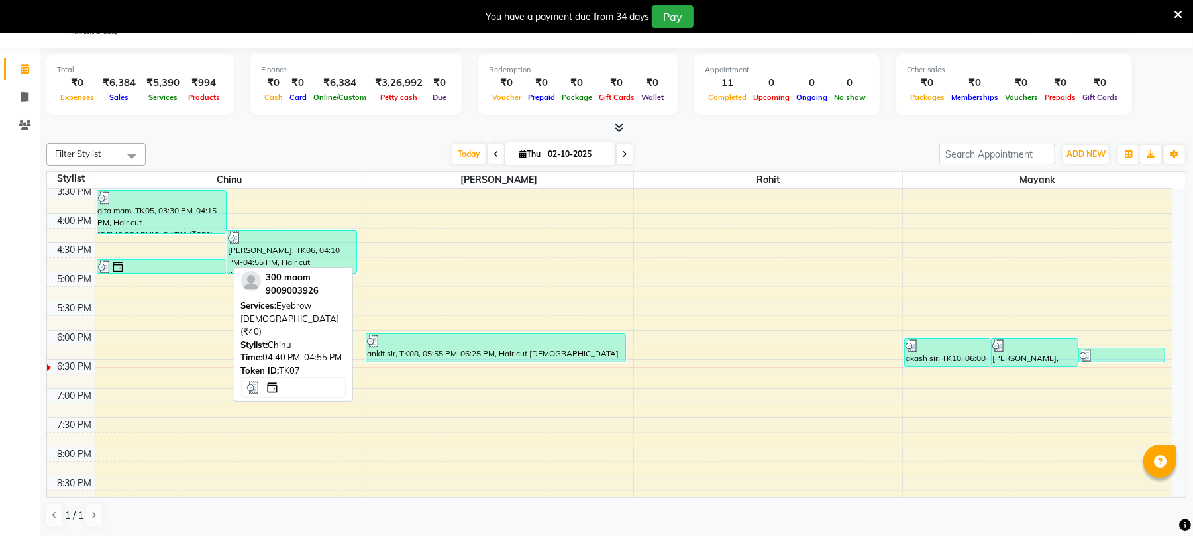
click at [134, 264] on div at bounding box center [162, 266] width 128 height 13
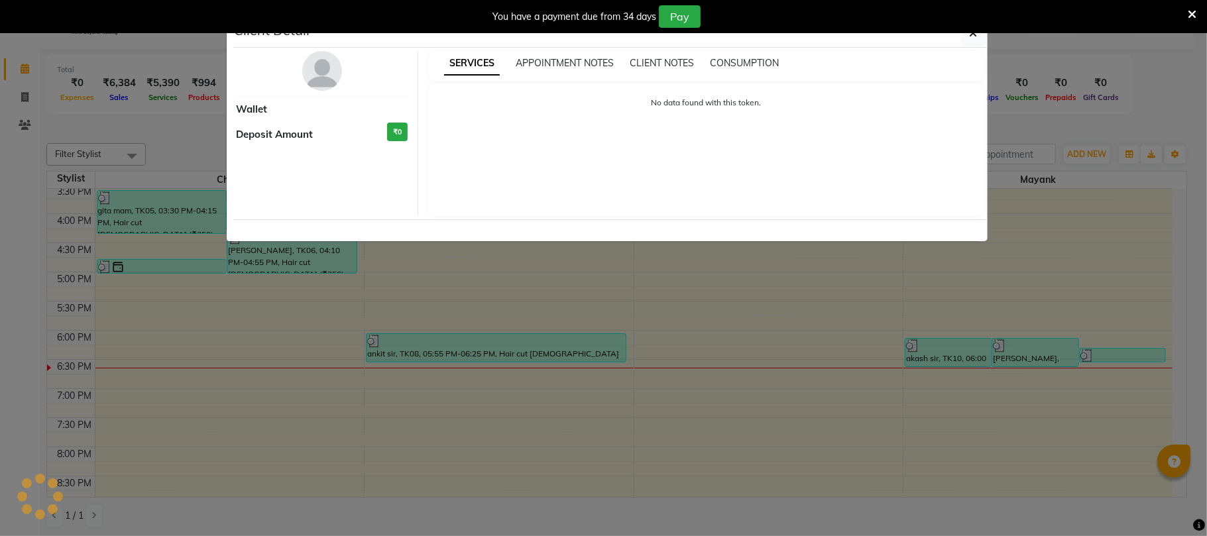
select select "3"
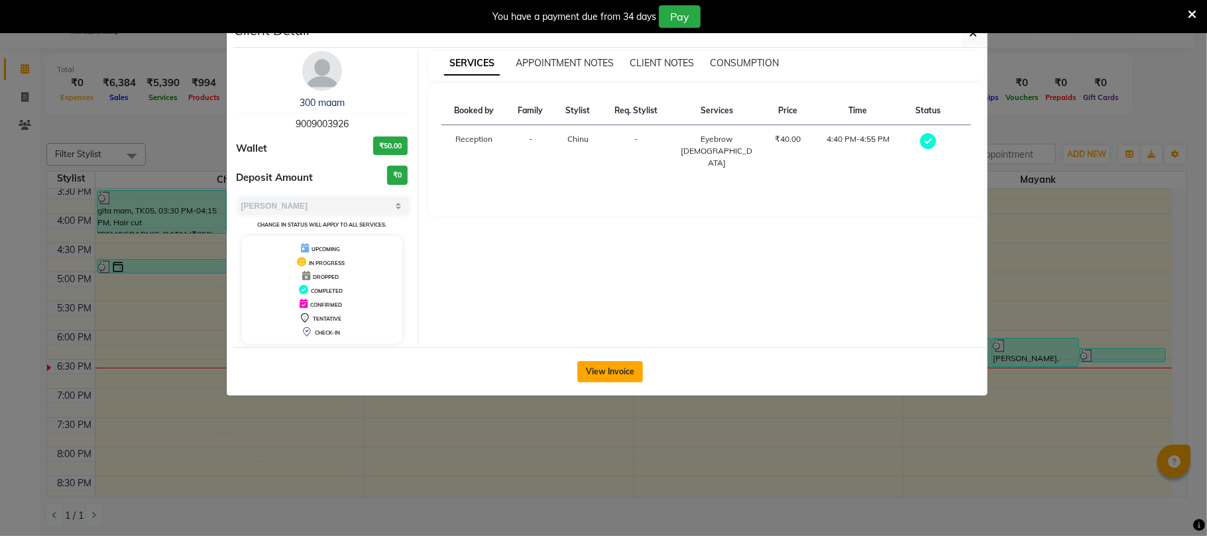
click at [610, 372] on button "View Invoice" at bounding box center [610, 371] width 66 height 21
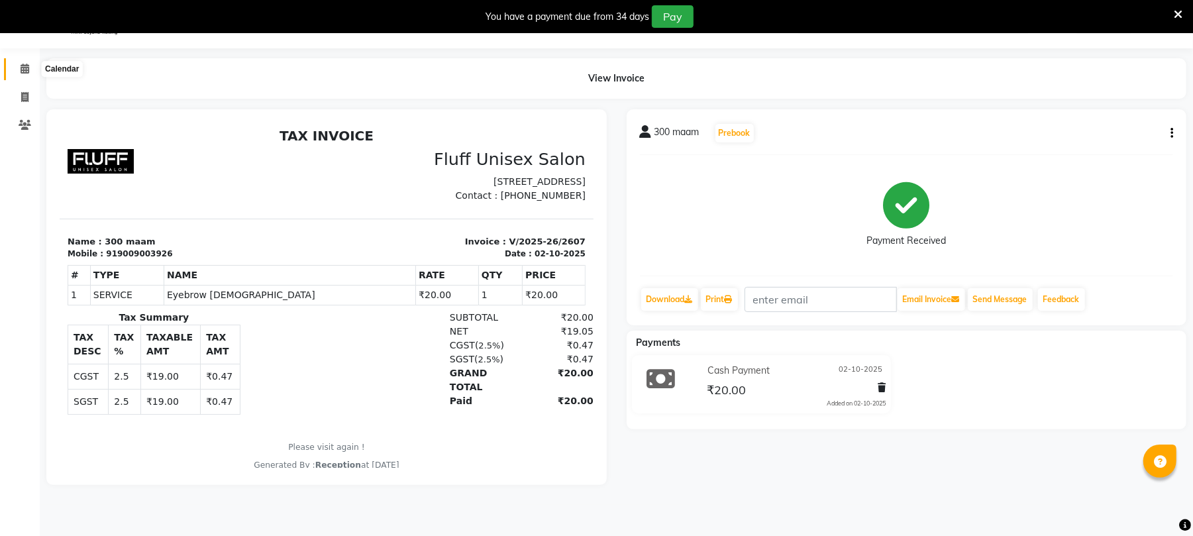
click at [27, 67] on icon at bounding box center [25, 69] width 9 height 10
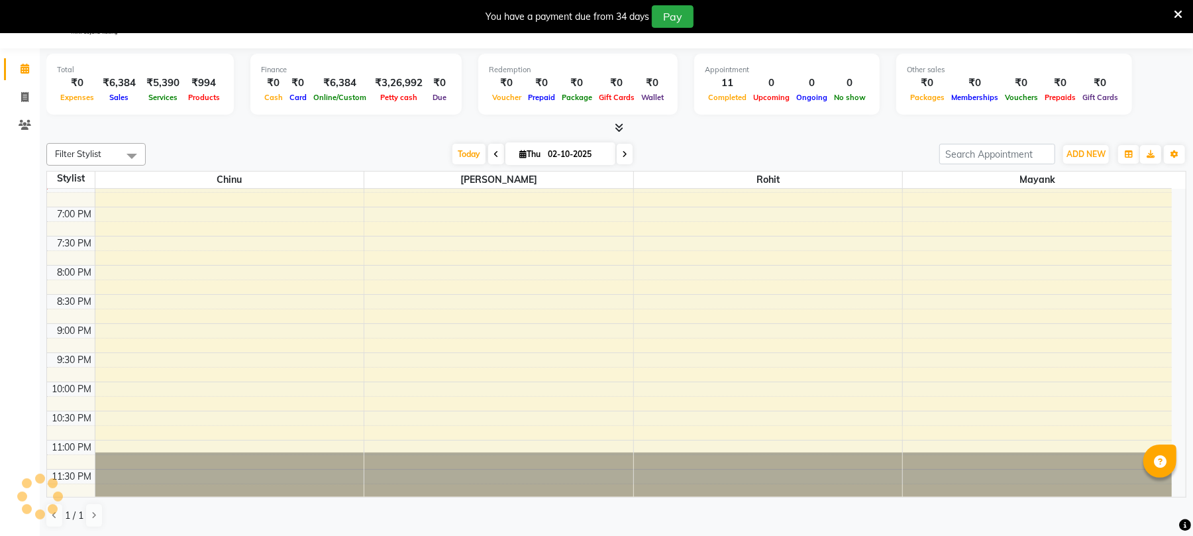
scroll to position [579, 0]
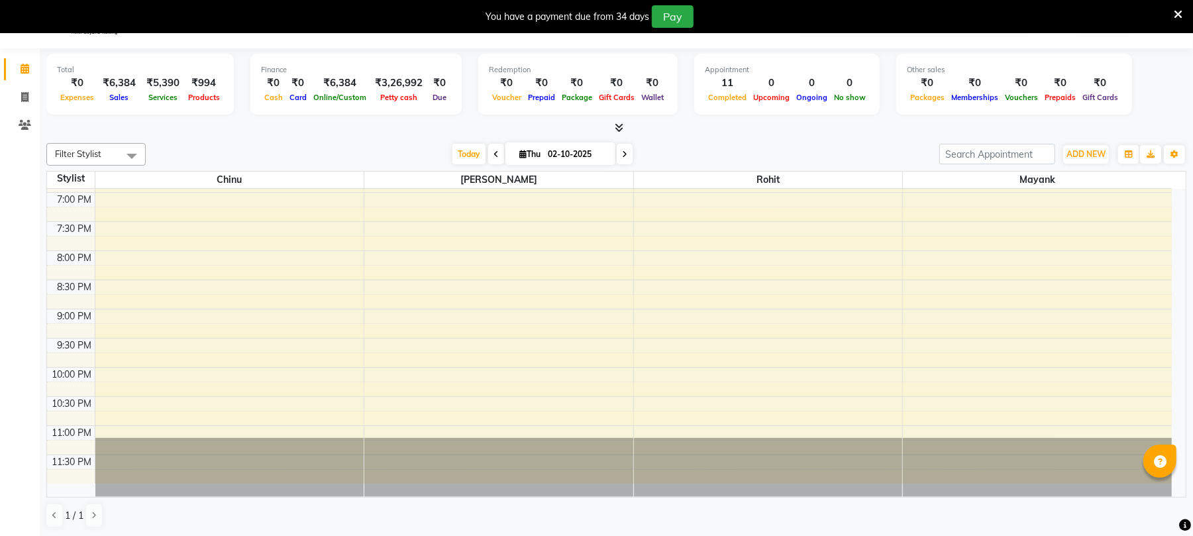
click at [494, 150] on icon at bounding box center [496, 154] width 5 height 8
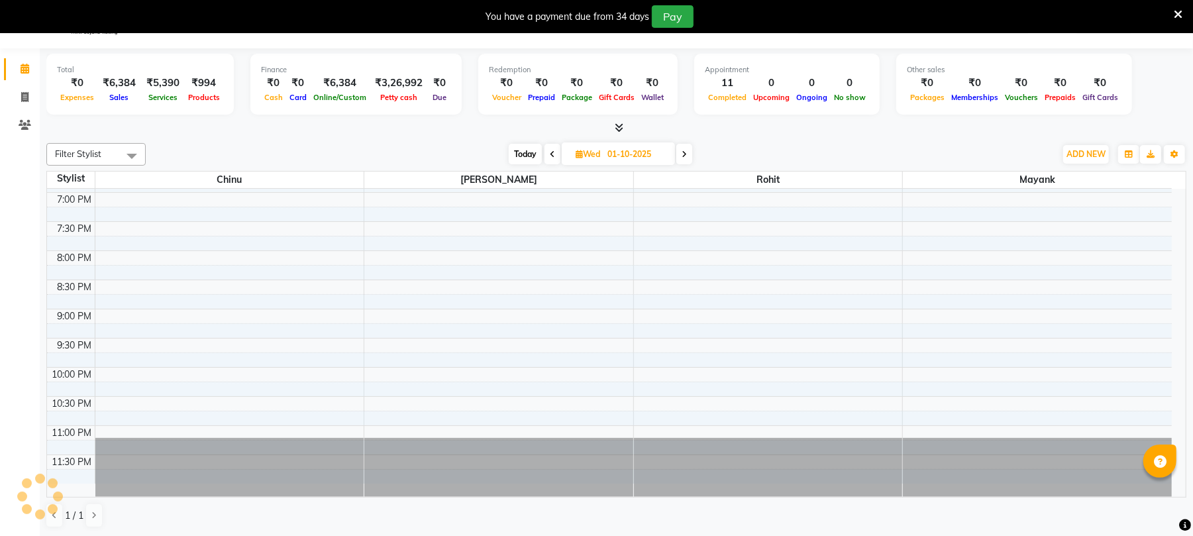
scroll to position [533, 0]
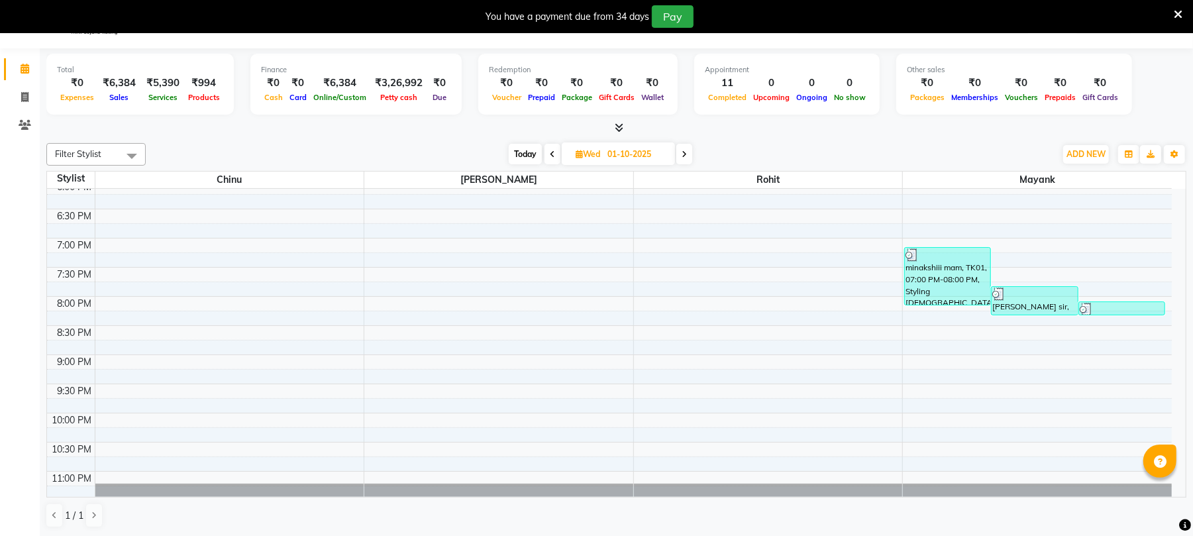
click at [683, 162] on span at bounding box center [685, 154] width 16 height 21
type input "02-10-2025"
